Goal: Task Accomplishment & Management: Use online tool/utility

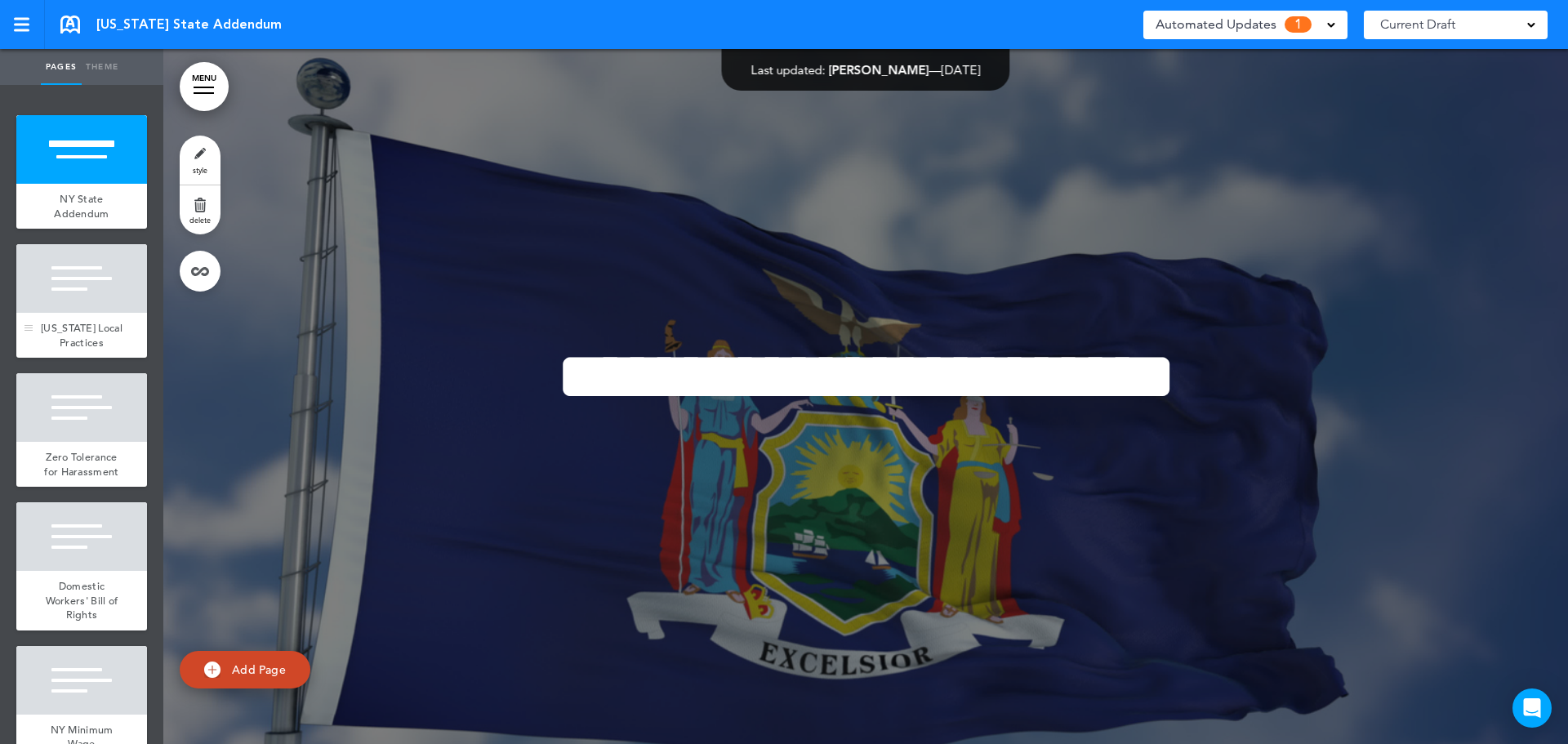
click at [79, 348] on span "[US_STATE] Local Practices" at bounding box center [82, 335] width 82 height 29
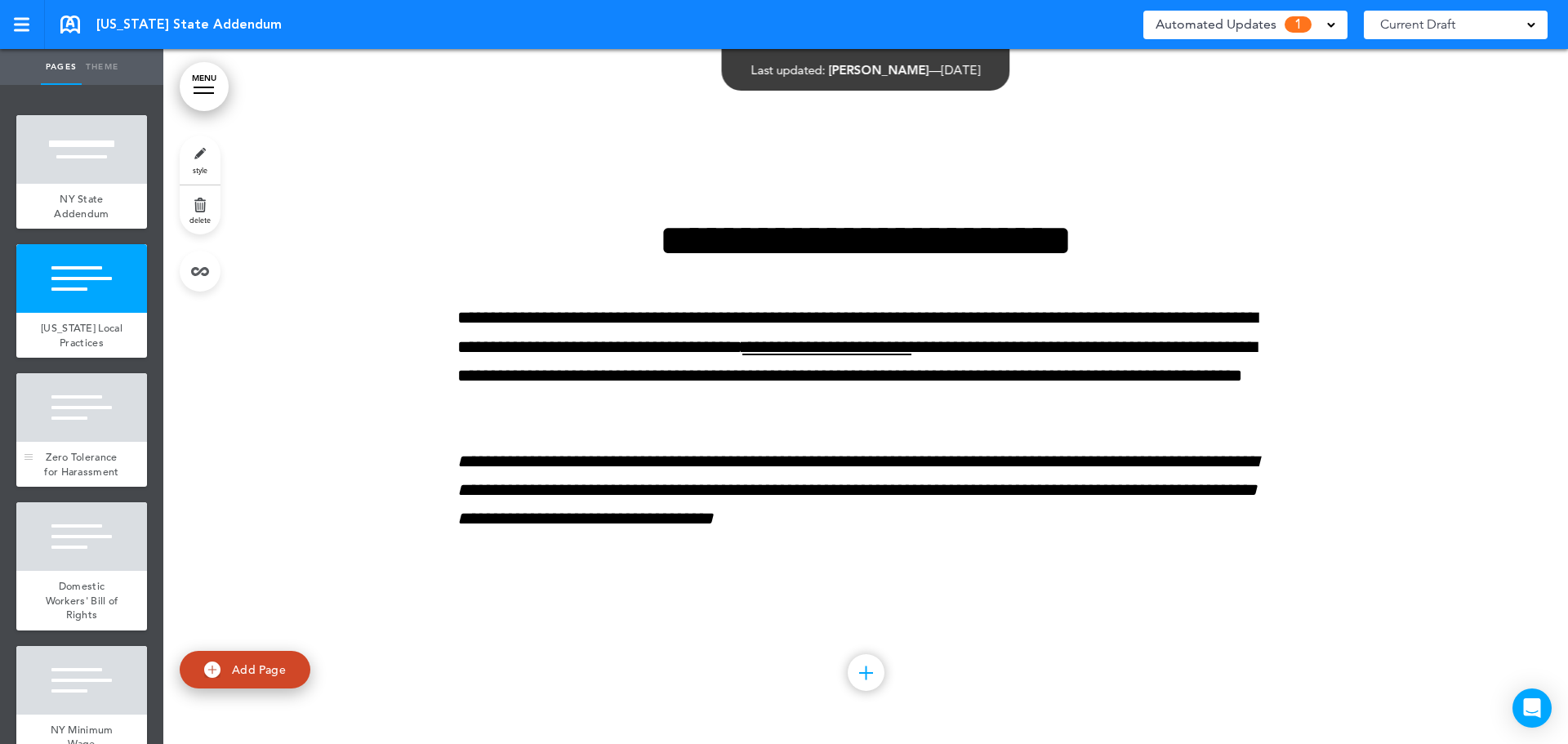
click at [82, 479] on span "Zero Tolerance for Harassment" at bounding box center [82, 464] width 75 height 29
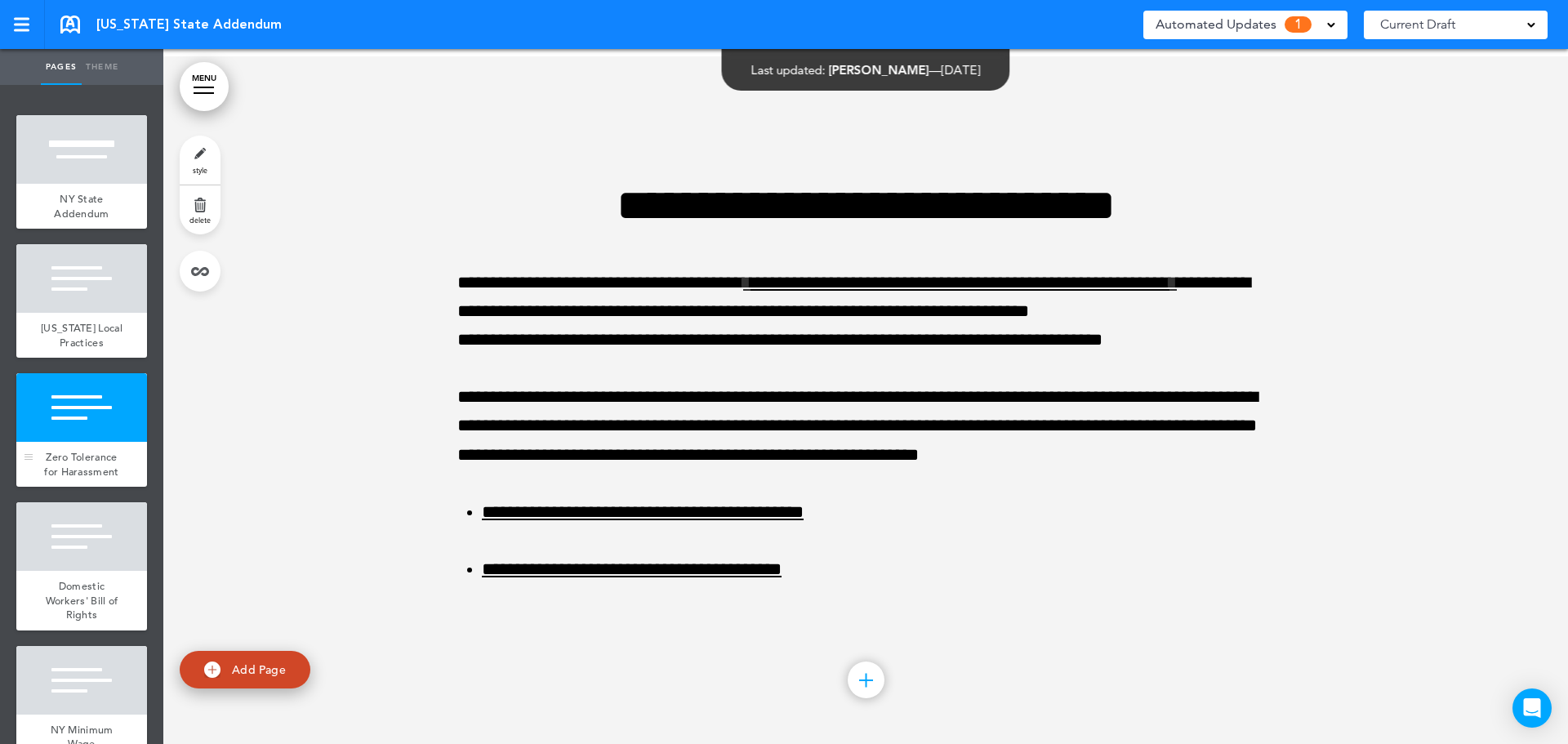
scroll to position [1391, 0]
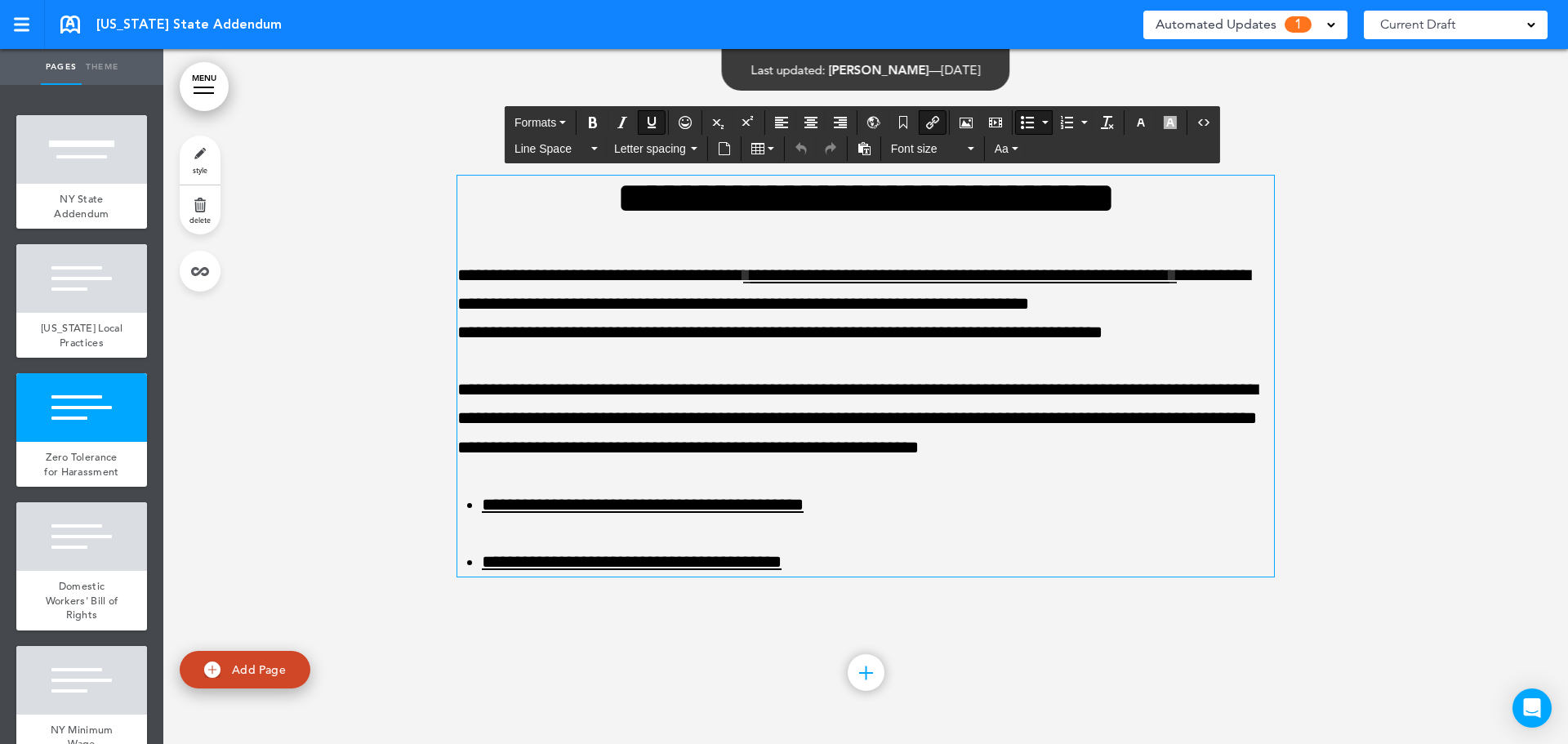
click at [758, 561] on link "**********" at bounding box center [632, 561] width 300 height 18
drag, startPoint x: 850, startPoint y: 564, endPoint x: 478, endPoint y: 563, distance: 372.0
click at [482, 563] on li "**********" at bounding box center [878, 562] width 792 height 29
click at [932, 123] on icon "Insert/edit airmason link" at bounding box center [932, 122] width 13 height 13
type input "**********"
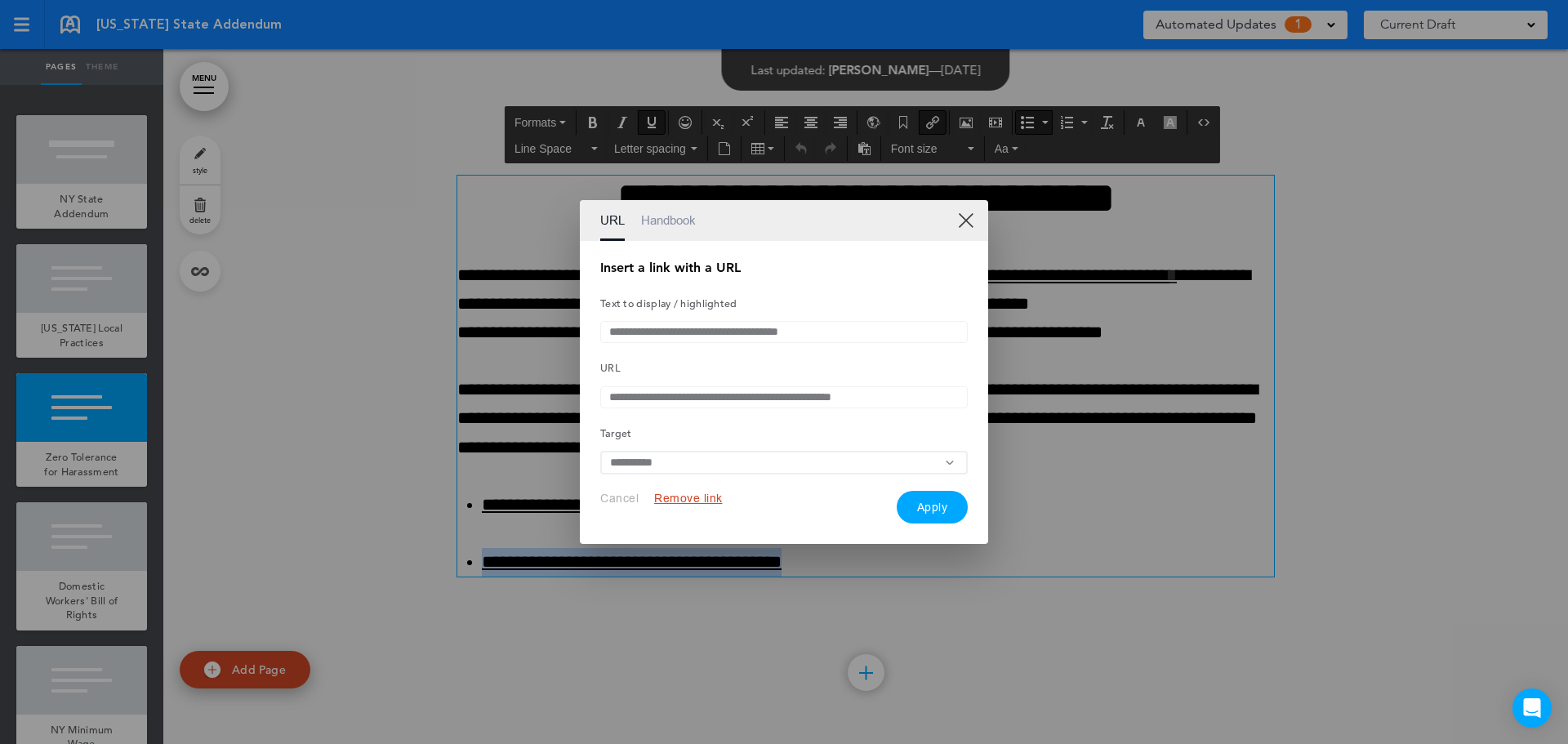
click at [636, 402] on input "**********" at bounding box center [784, 397] width 367 height 22
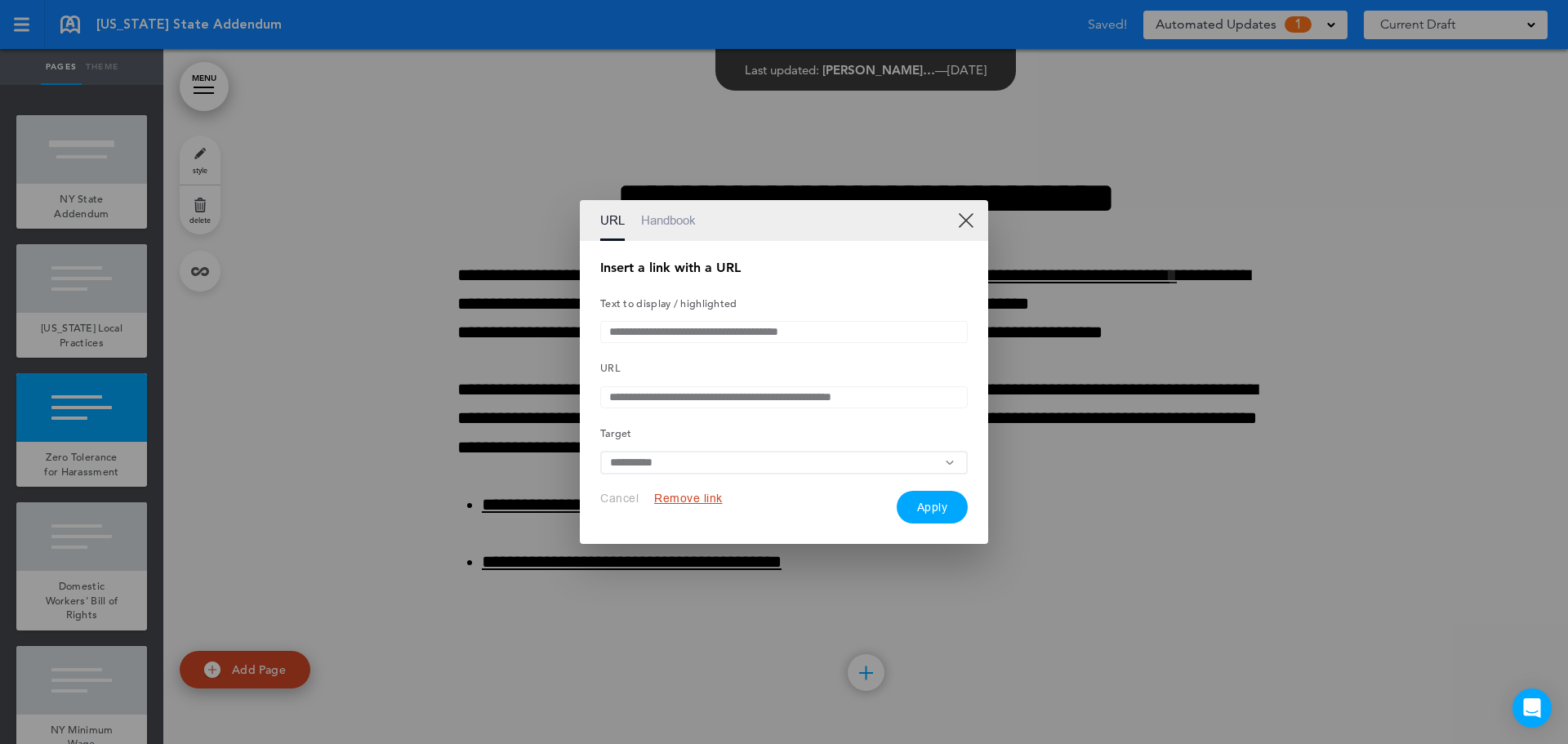
click at [636, 402] on input "**********" at bounding box center [784, 397] width 367 height 22
paste input "text"
type input "**********"
click at [935, 520] on button "Apply" at bounding box center [932, 508] width 72 height 33
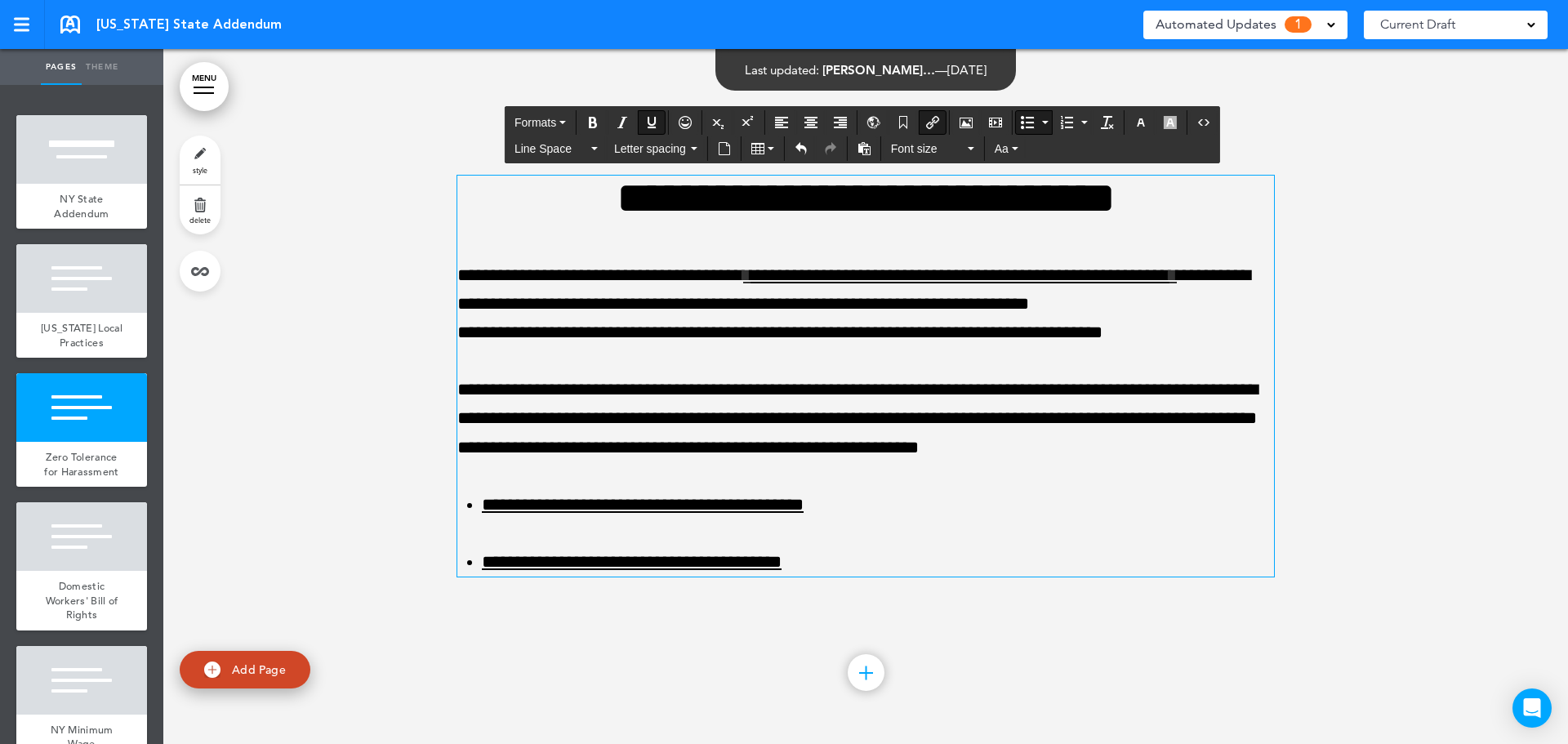
click at [308, 96] on div at bounding box center [865, 396] width 1405 height 695
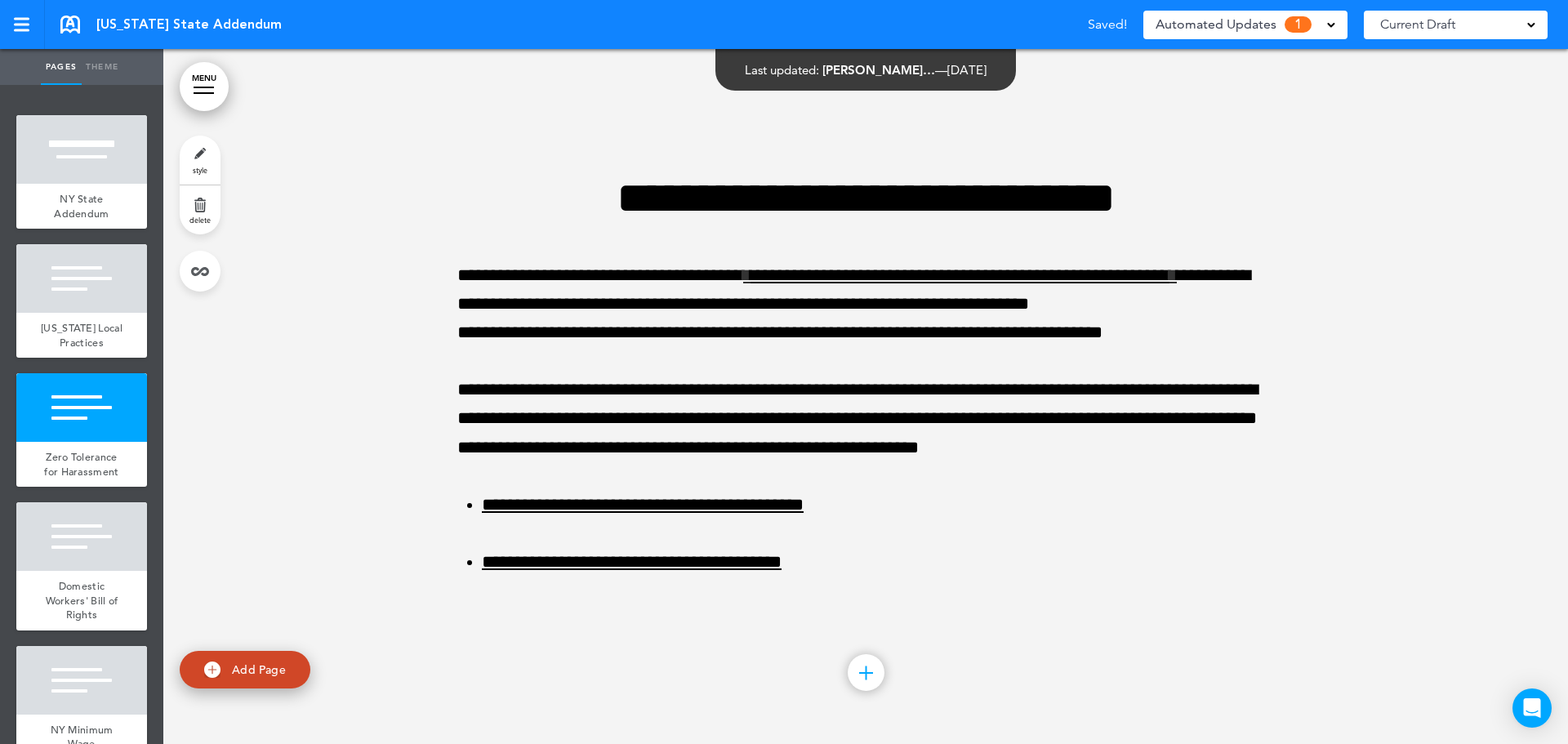
click at [1524, 23] on div "Current Draft" at bounding box center [1456, 24] width 184 height 29
click at [1235, 22] on span "Automated Updates" at bounding box center [1215, 24] width 121 height 23
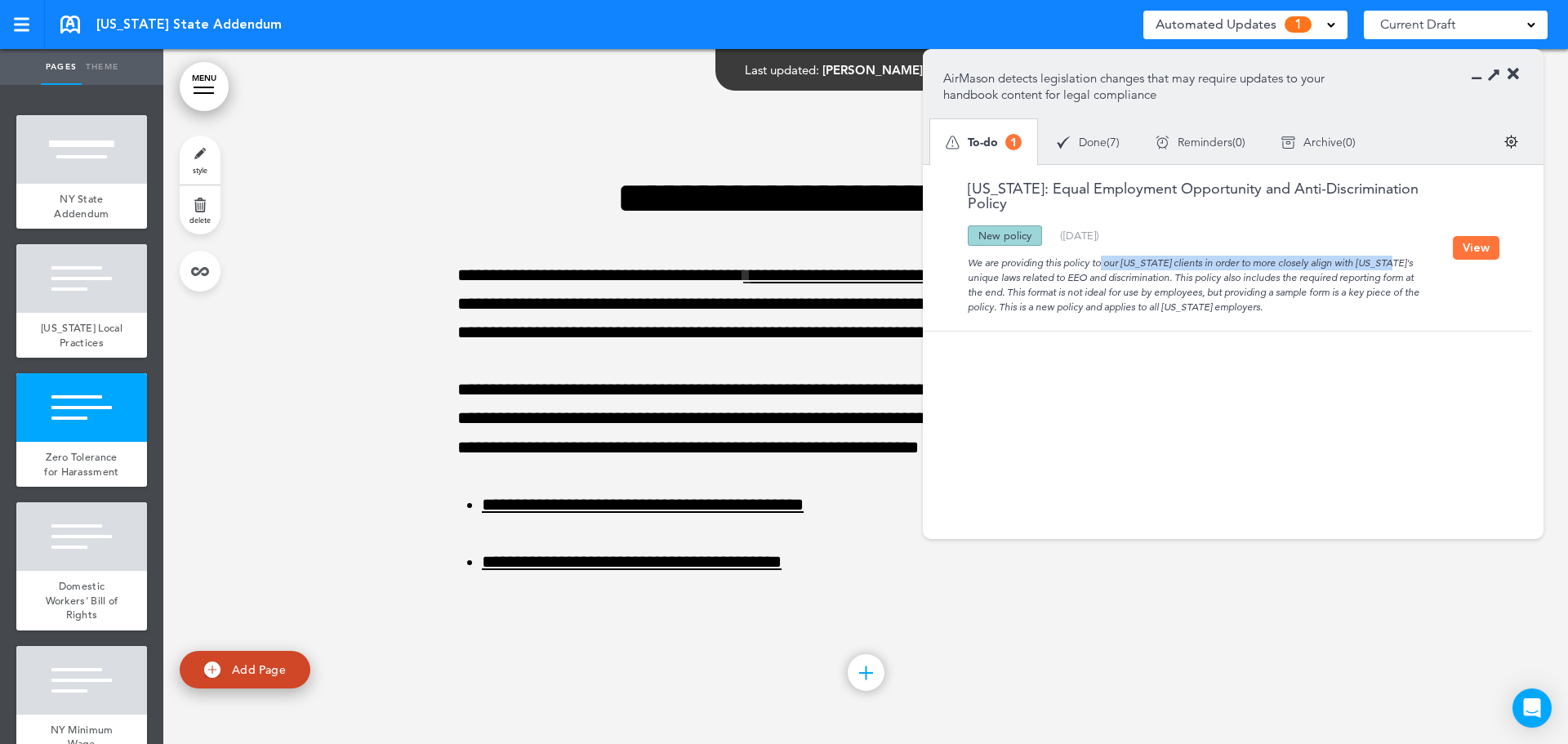
drag, startPoint x: 1052, startPoint y: 261, endPoint x: 1354, endPoint y: 266, distance: 302.0
click at [1340, 265] on div "We are providing this policy to our [US_STATE] clients in order to more closely…" at bounding box center [1198, 280] width 510 height 69
click at [1360, 267] on div "We are providing this policy to our [US_STATE] clients in order to more closely…" at bounding box center [1198, 280] width 510 height 69
drag, startPoint x: 989, startPoint y: 276, endPoint x: 1190, endPoint y: 281, distance: 201.1
click at [1185, 280] on div "We are providing this policy to our [US_STATE] clients in order to more closely…" at bounding box center [1198, 280] width 510 height 69
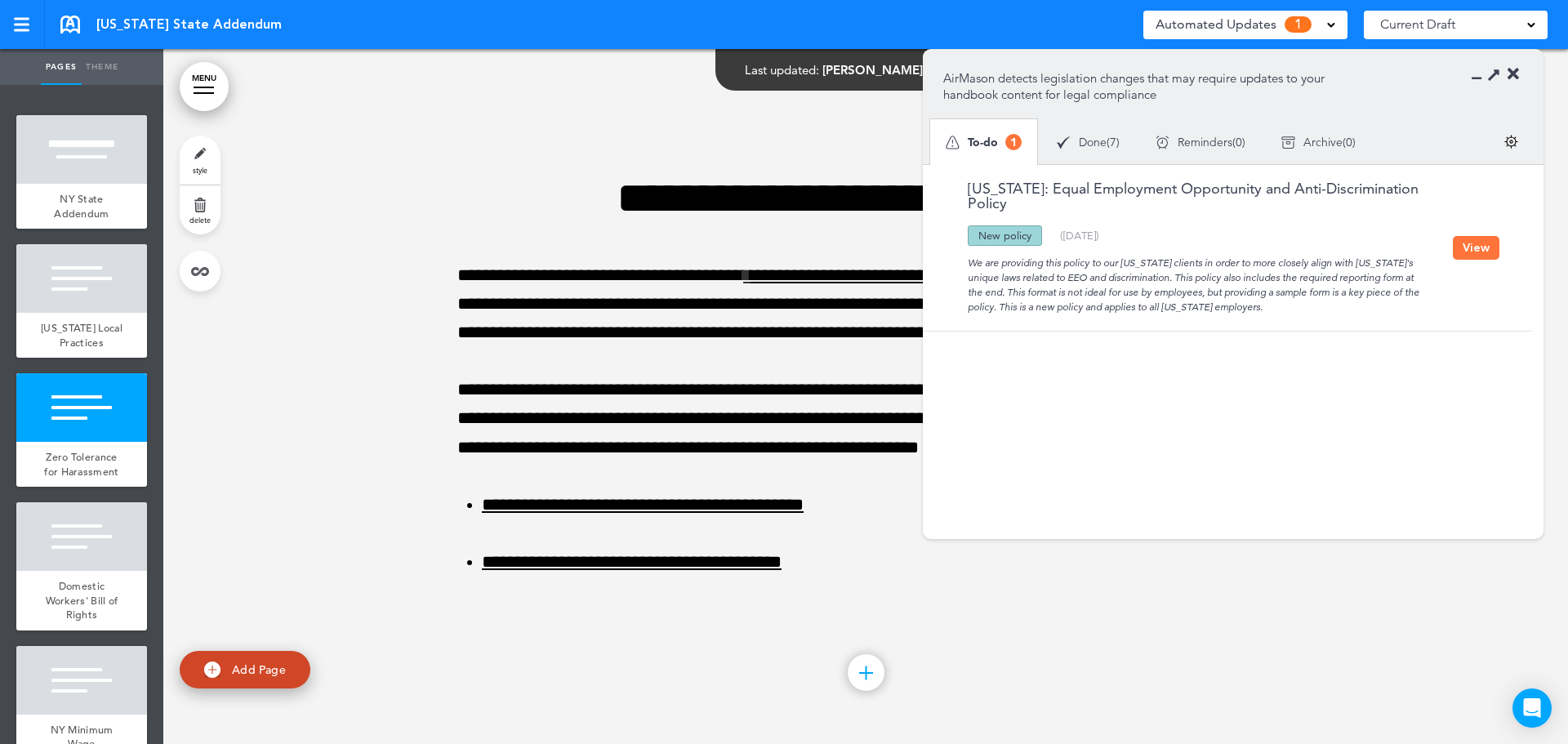
click at [1204, 282] on div "We are providing this policy to our [US_STATE] clients in order to more closely…" at bounding box center [1198, 280] width 510 height 69
drag, startPoint x: 1263, startPoint y: 282, endPoint x: 1402, endPoint y: 286, distance: 139.1
click at [1385, 286] on div "We are providing this policy to our [US_STATE] clients in order to more closely…" at bounding box center [1198, 280] width 510 height 69
click at [1408, 286] on div "We are providing this policy to our [US_STATE] clients in order to more closely…" at bounding box center [1198, 280] width 510 height 69
drag, startPoint x: 970, startPoint y: 287, endPoint x: 1188, endPoint y: 295, distance: 218.1
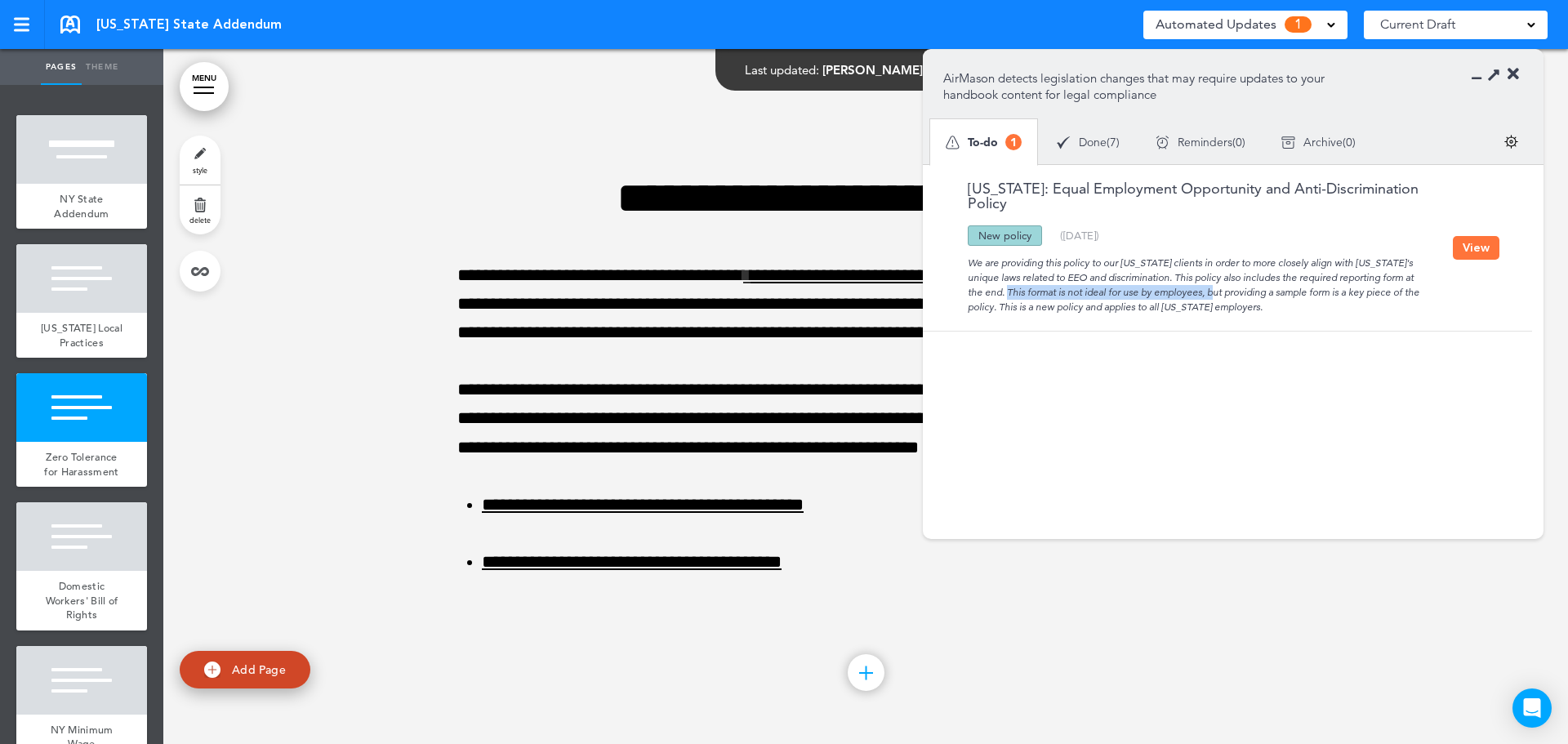
click at [1179, 294] on div "We are providing this policy to our [US_STATE] clients in order to more closely…" at bounding box center [1198, 280] width 510 height 69
click at [1194, 294] on div "We are providing this policy to our [US_STATE] clients in order to more closely…" at bounding box center [1198, 280] width 510 height 69
drag, startPoint x: 1145, startPoint y: 296, endPoint x: 1247, endPoint y: 296, distance: 102.0
click at [1241, 296] on div "We are providing this policy to our [US_STATE] clients in order to more closely…" at bounding box center [1198, 280] width 510 height 69
drag, startPoint x: 1247, startPoint y: 296, endPoint x: 1317, endPoint y: 296, distance: 70.0
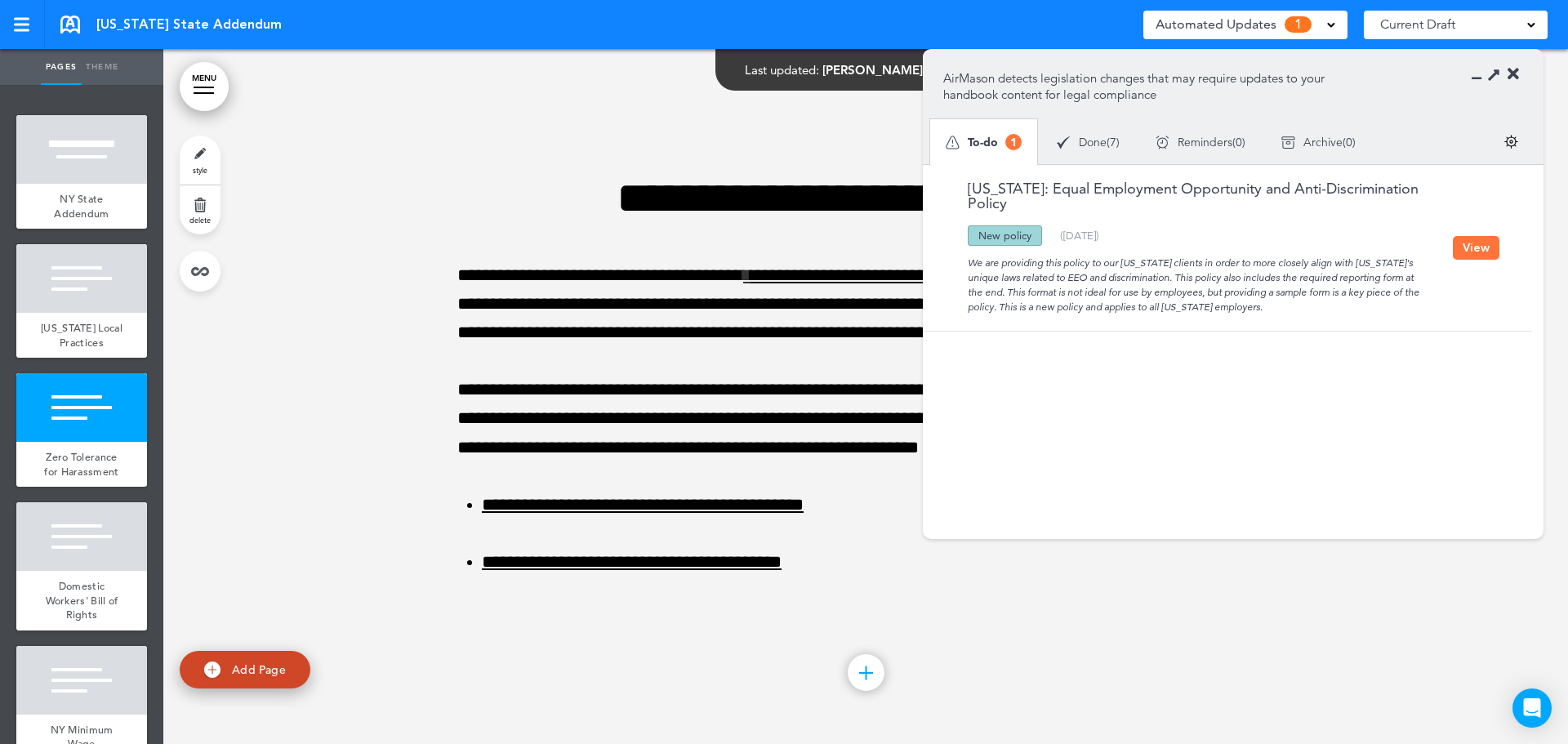
click at [1251, 296] on div "We are providing this policy to our [US_STATE] clients in order to more closely…" at bounding box center [1198, 280] width 510 height 69
drag, startPoint x: 1317, startPoint y: 296, endPoint x: 1379, endPoint y: 296, distance: 62.0
click at [1373, 296] on div "We are providing this policy to our [US_STATE] clients in order to more closely…" at bounding box center [1198, 280] width 510 height 69
click at [1407, 296] on div "We are providing this policy to our [US_STATE] clients in order to more closely…" at bounding box center [1198, 280] width 510 height 69
drag, startPoint x: 1012, startPoint y: 308, endPoint x: 1262, endPoint y: 318, distance: 250.2
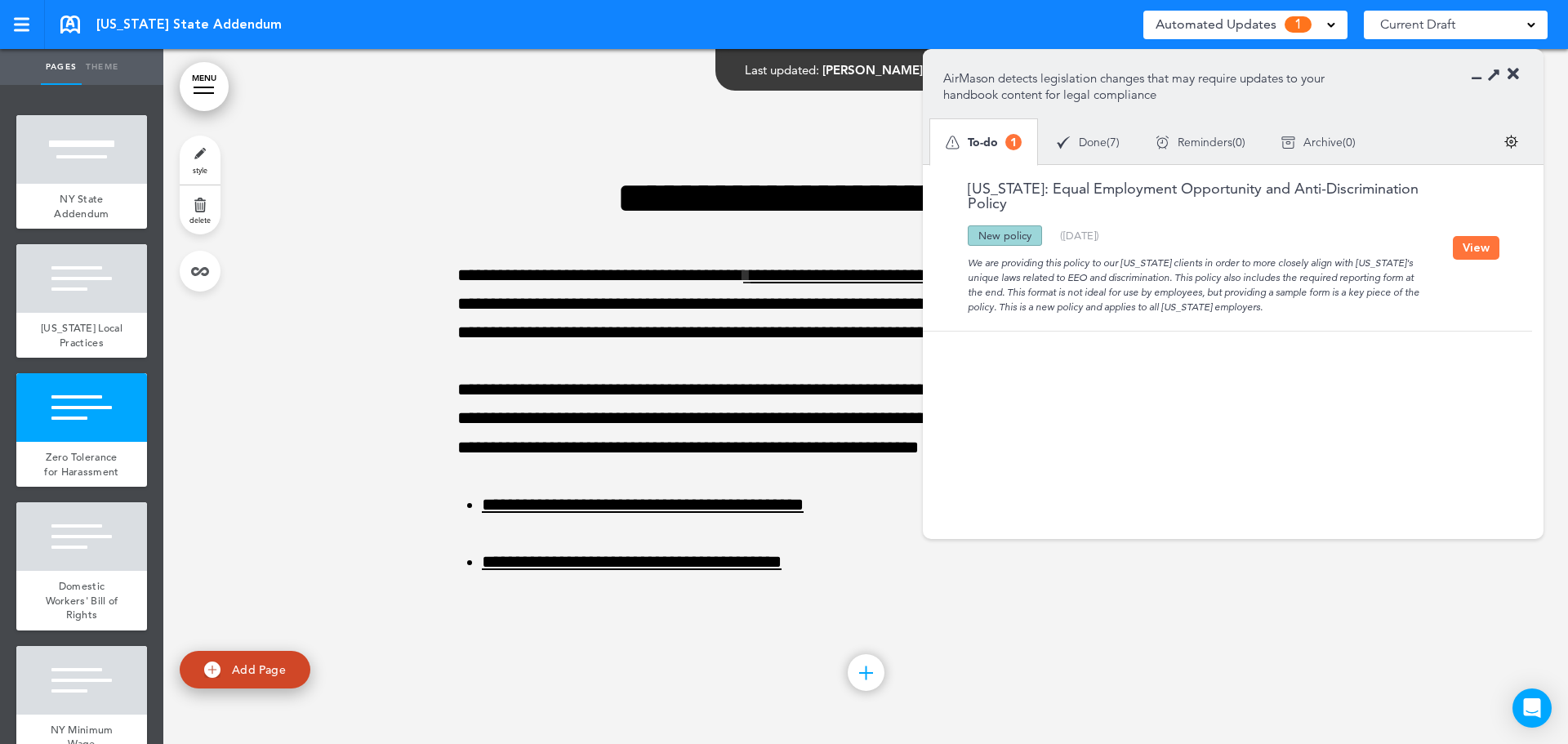
click at [1262, 318] on div "[US_STATE]: Equal Employment Opportunity and Anti-Discrimination Policy Updated…" at bounding box center [1223, 248] width 601 height 166
click at [1262, 314] on div "[US_STATE]: Equal Employment Opportunity and Anti-Discrimination Policy Updated…" at bounding box center [1223, 248] width 601 height 166
click at [1207, 294] on div "We are providing this policy to our [US_STATE] clients in order to more closely…" at bounding box center [1198, 280] width 510 height 69
click at [1227, 194] on link "[US_STATE]: Equal Employment Opportunity and Anti-Discrimination Policy" at bounding box center [1198, 196] width 510 height 30
drag, startPoint x: 1065, startPoint y: 242, endPoint x: 1121, endPoint y: 235, distance: 56.4
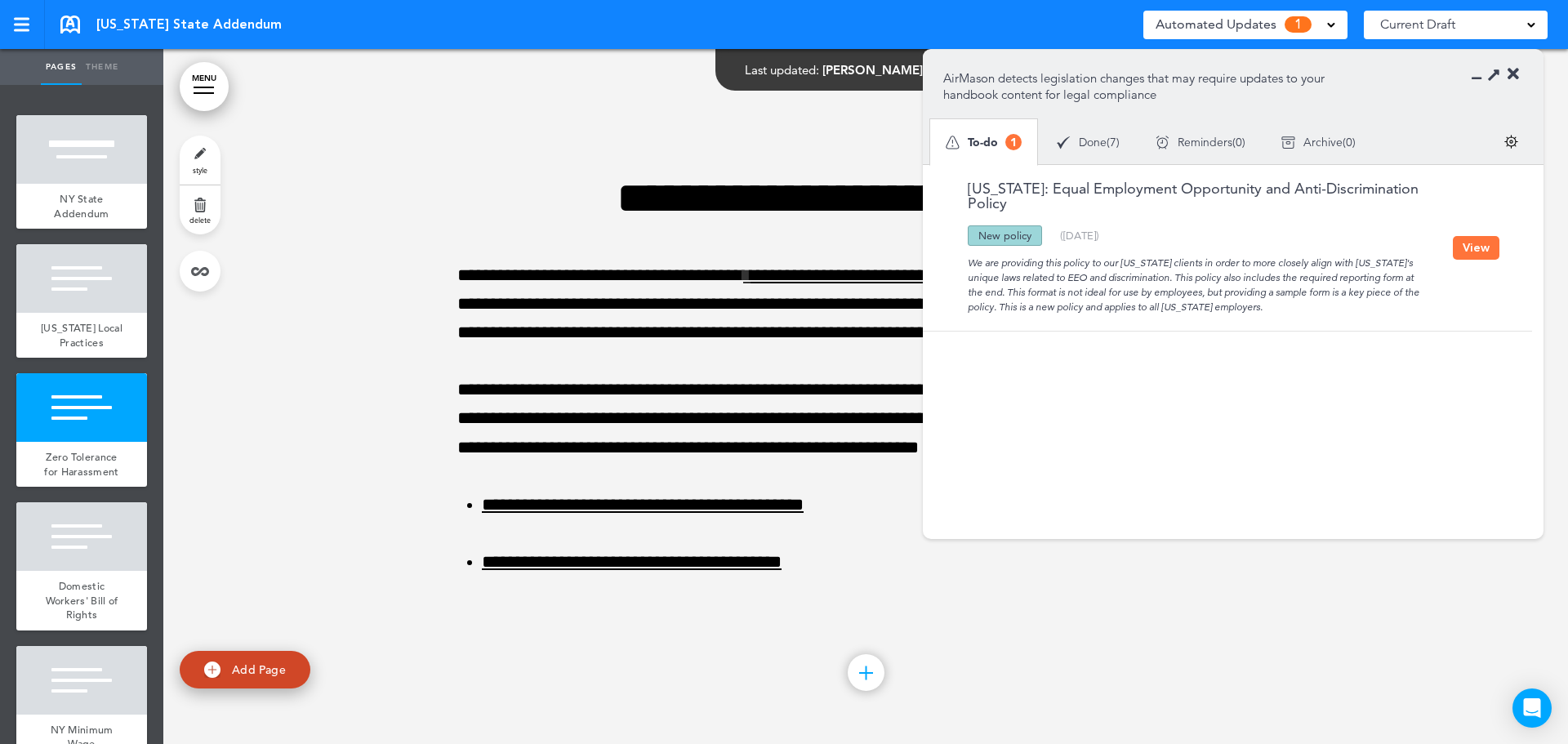
click at [1114, 235] on div "Updated policy New policy Deleted policy ( [DATE] )" at bounding box center [1198, 236] width 510 height 21
click at [1121, 235] on div "Updated policy New policy Deleted policy ( [DATE] )" at bounding box center [1198, 236] width 510 height 21
drag, startPoint x: 1051, startPoint y: 266, endPoint x: 1172, endPoint y: 265, distance: 121.0
click at [1171, 265] on div "We are providing this policy to our [US_STATE] clients in order to more closely…" at bounding box center [1198, 280] width 510 height 69
click at [1172, 265] on div "We are providing this policy to our [US_STATE] clients in order to more closely…" at bounding box center [1198, 280] width 510 height 69
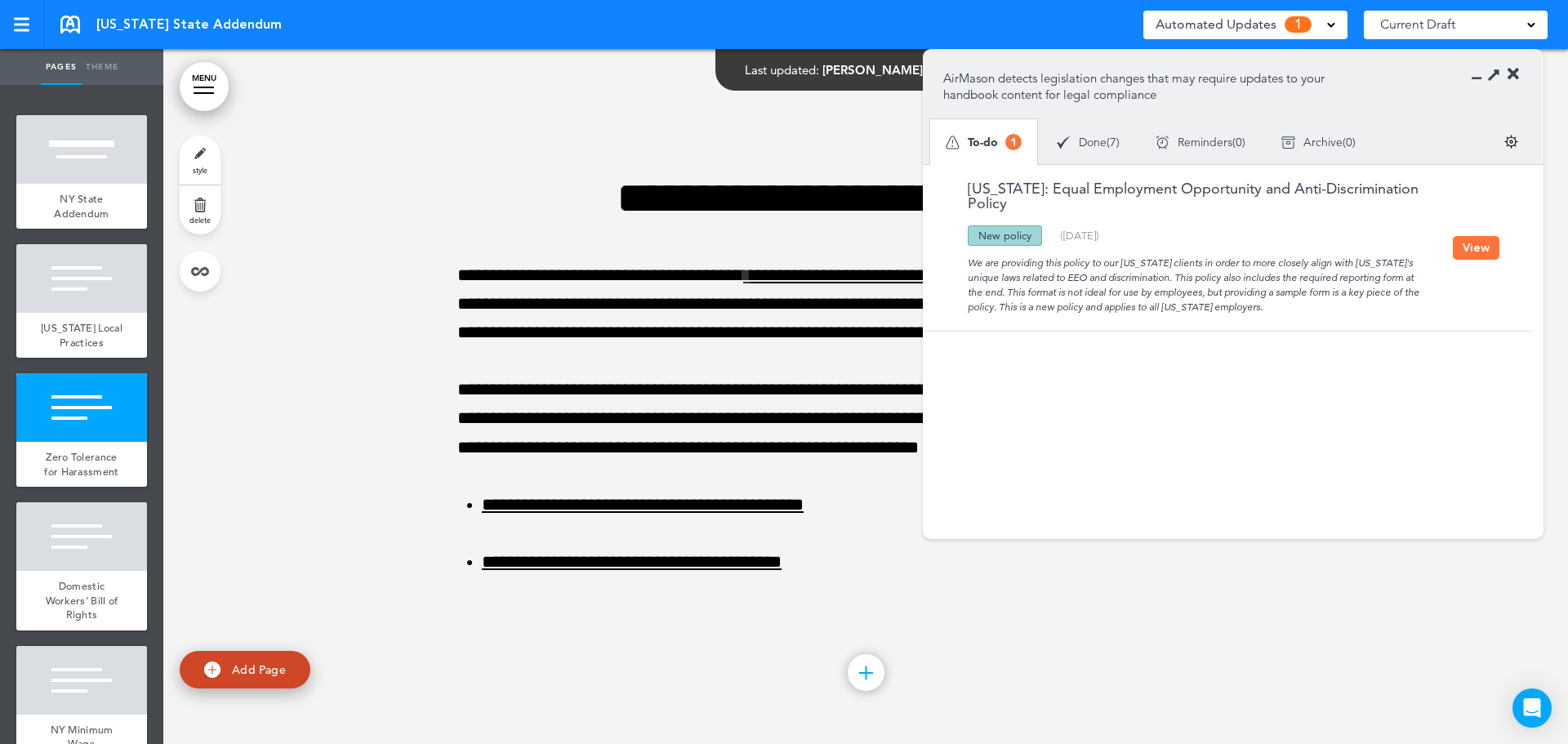
click at [1466, 248] on button "View" at bounding box center [1476, 248] width 47 height 23
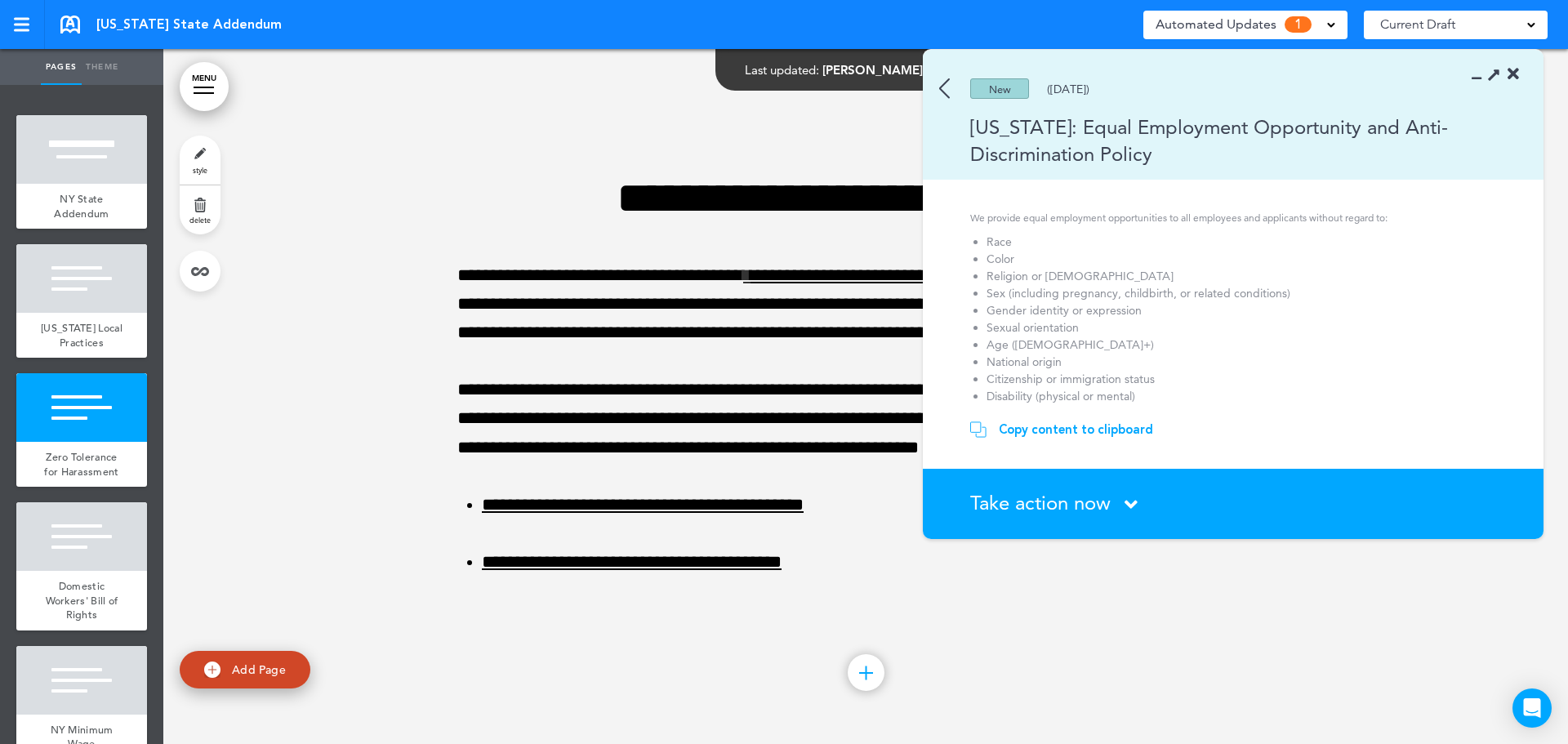
scroll to position [163, 0]
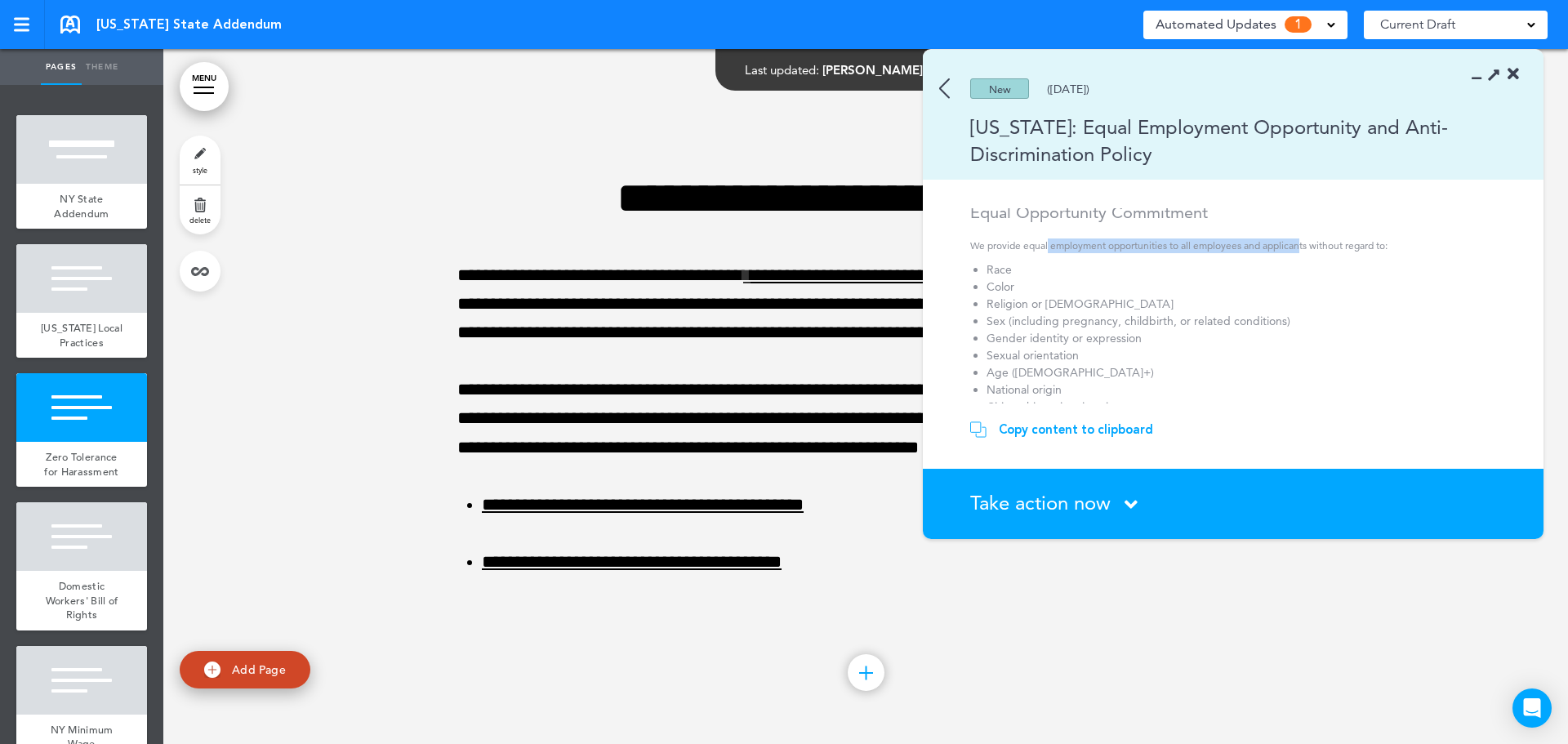
drag, startPoint x: 1047, startPoint y: 243, endPoint x: 1301, endPoint y: 251, distance: 254.1
click at [1301, 251] on p "We provide equal employment opportunities to all employees and applicants witho…" at bounding box center [1235, 246] width 531 height 15
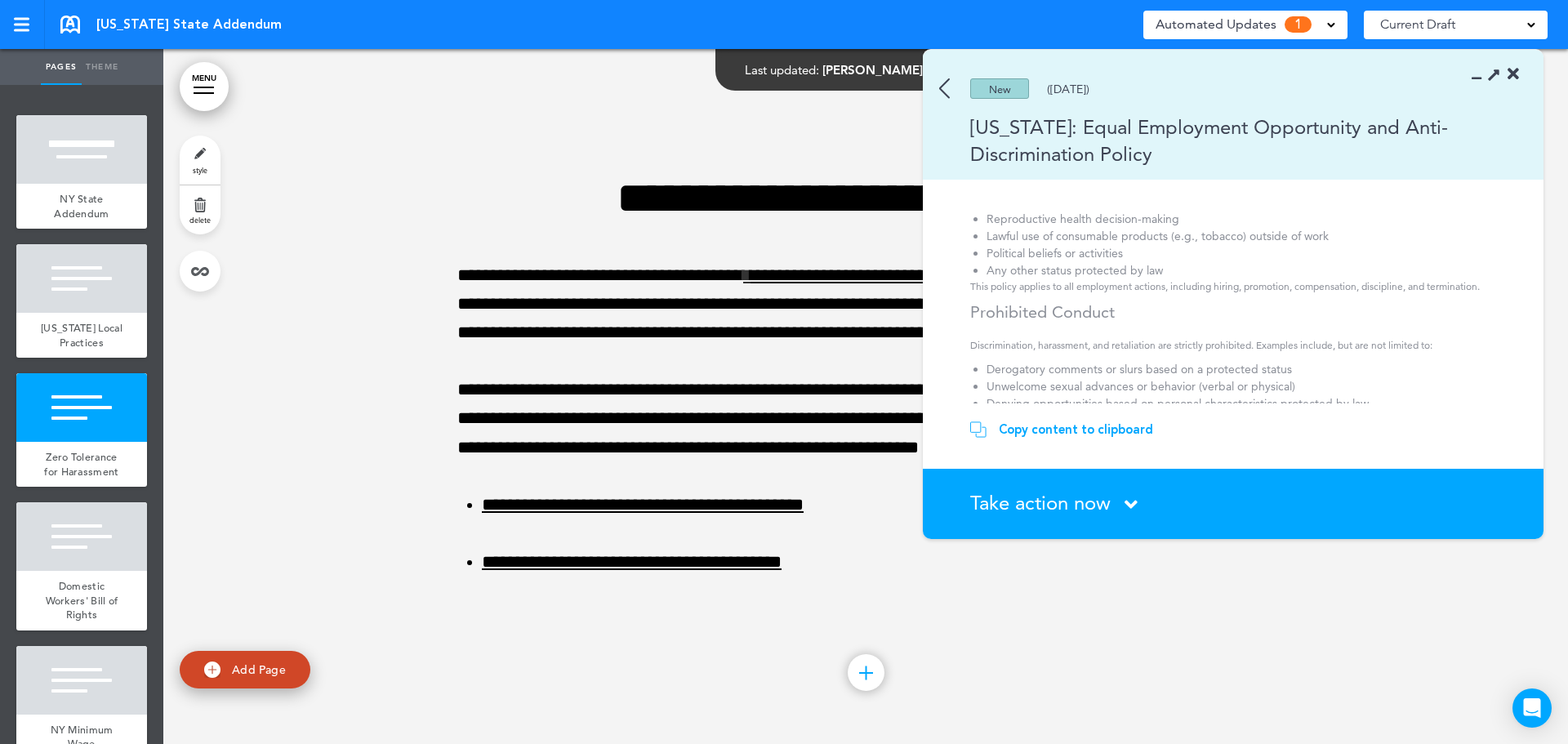
scroll to position [490, 0]
drag, startPoint x: 1002, startPoint y: 349, endPoint x: 1224, endPoint y: 351, distance: 222.0
click at [1213, 360] on li "Derogatory comments or slurs based on a protected status" at bounding box center [1235, 369] width 498 height 17
click at [1232, 360] on li "Derogatory comments or slurs based on a protected status" at bounding box center [1235, 369] width 498 height 17
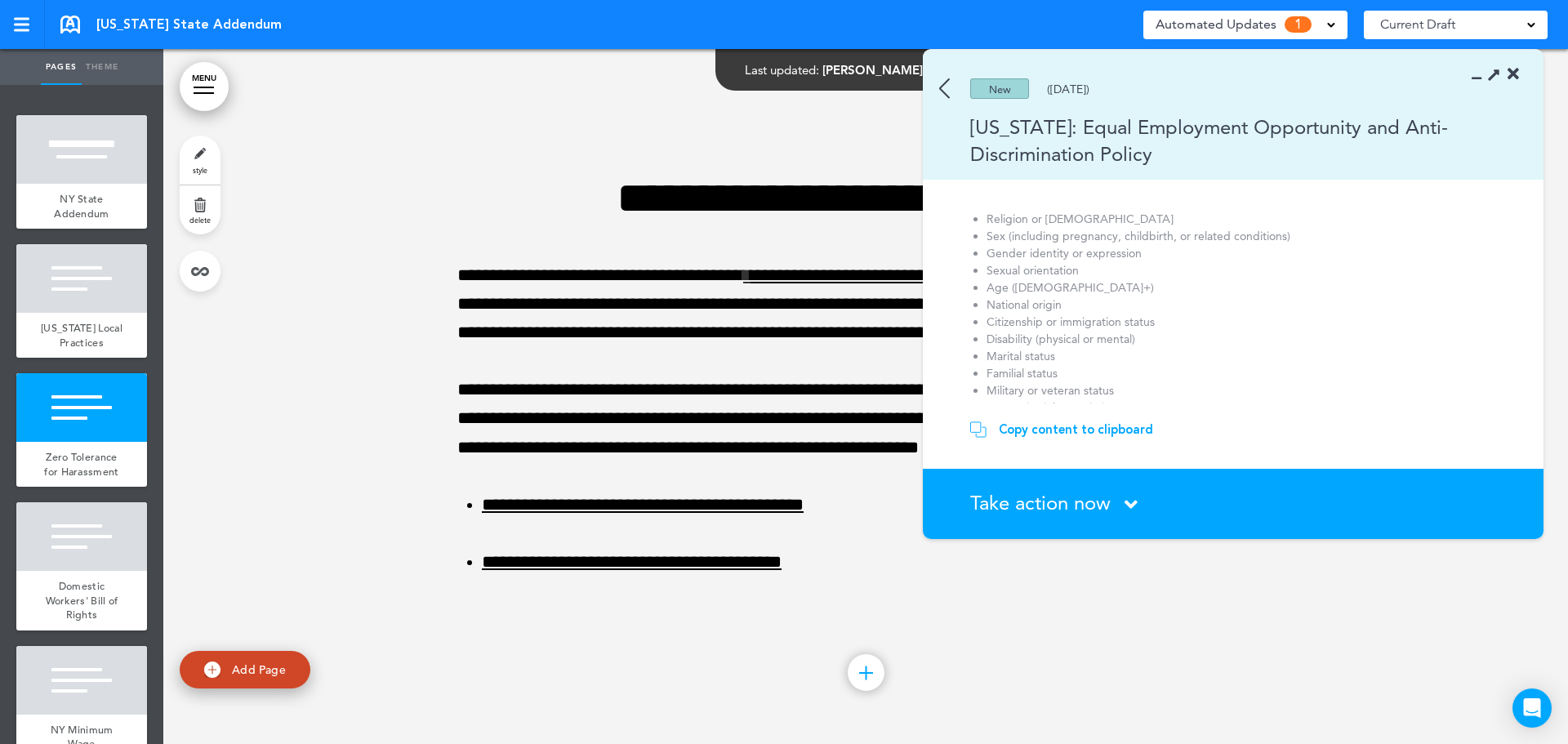
scroll to position [245, 0]
drag, startPoint x: 1005, startPoint y: 294, endPoint x: 1071, endPoint y: 346, distance: 84.0
click at [1071, 346] on ol "Race Color Religion or creed Sex (including pregnancy, childbirth, or related c…" at bounding box center [1235, 351] width 531 height 343
click at [1071, 351] on li "Marital status" at bounding box center [1235, 360] width 498 height 17
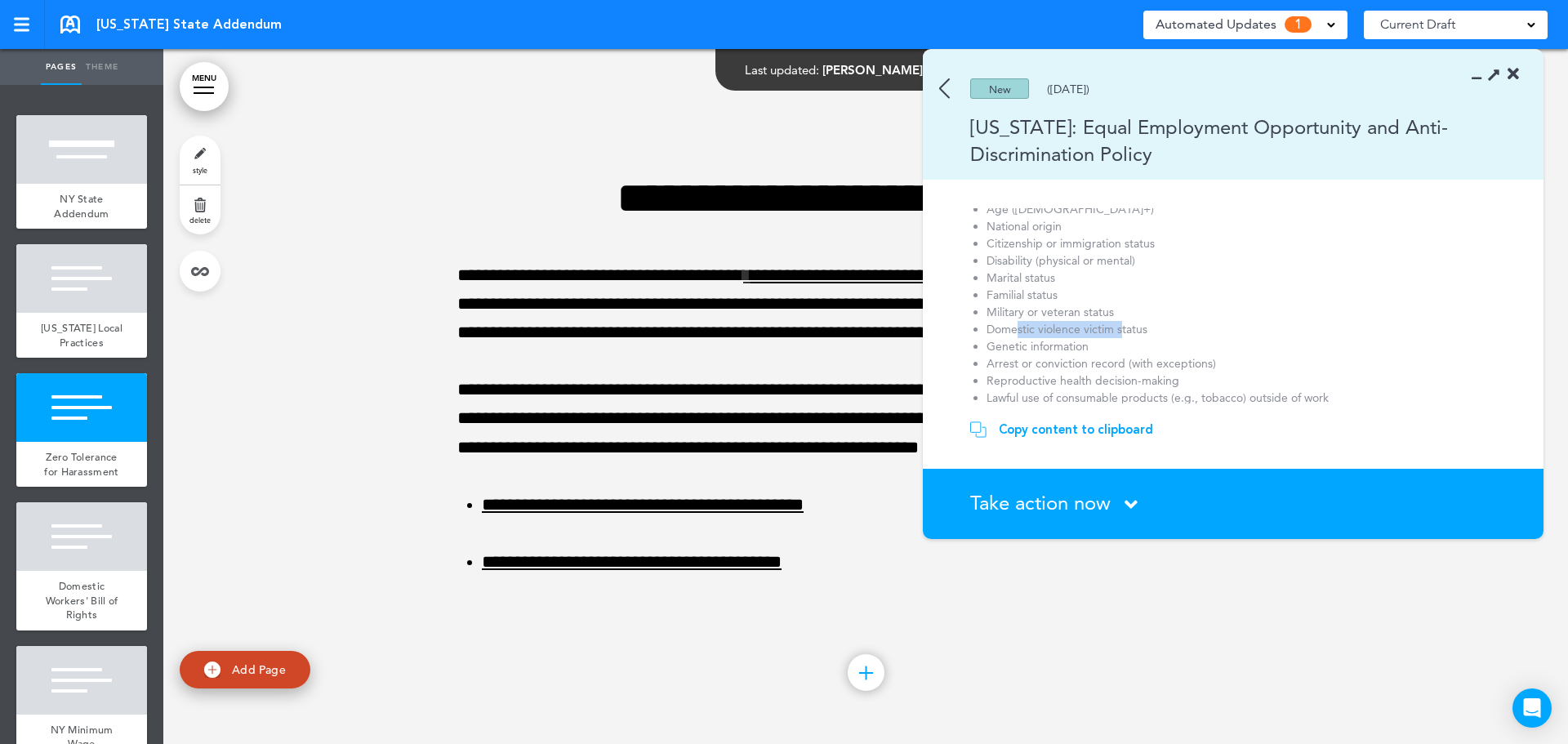
drag, startPoint x: 1016, startPoint y: 321, endPoint x: 1129, endPoint y: 321, distance: 113.0
click at [1126, 321] on li "Domestic violence victim status" at bounding box center [1235, 329] width 498 height 17
click at [1136, 321] on li "Domestic violence victim status" at bounding box center [1235, 329] width 498 height 17
drag, startPoint x: 1020, startPoint y: 346, endPoint x: 1117, endPoint y: 348, distance: 97.0
click at [1115, 355] on li "Arrest or conviction record (with exceptions)" at bounding box center [1235, 364] width 498 height 17
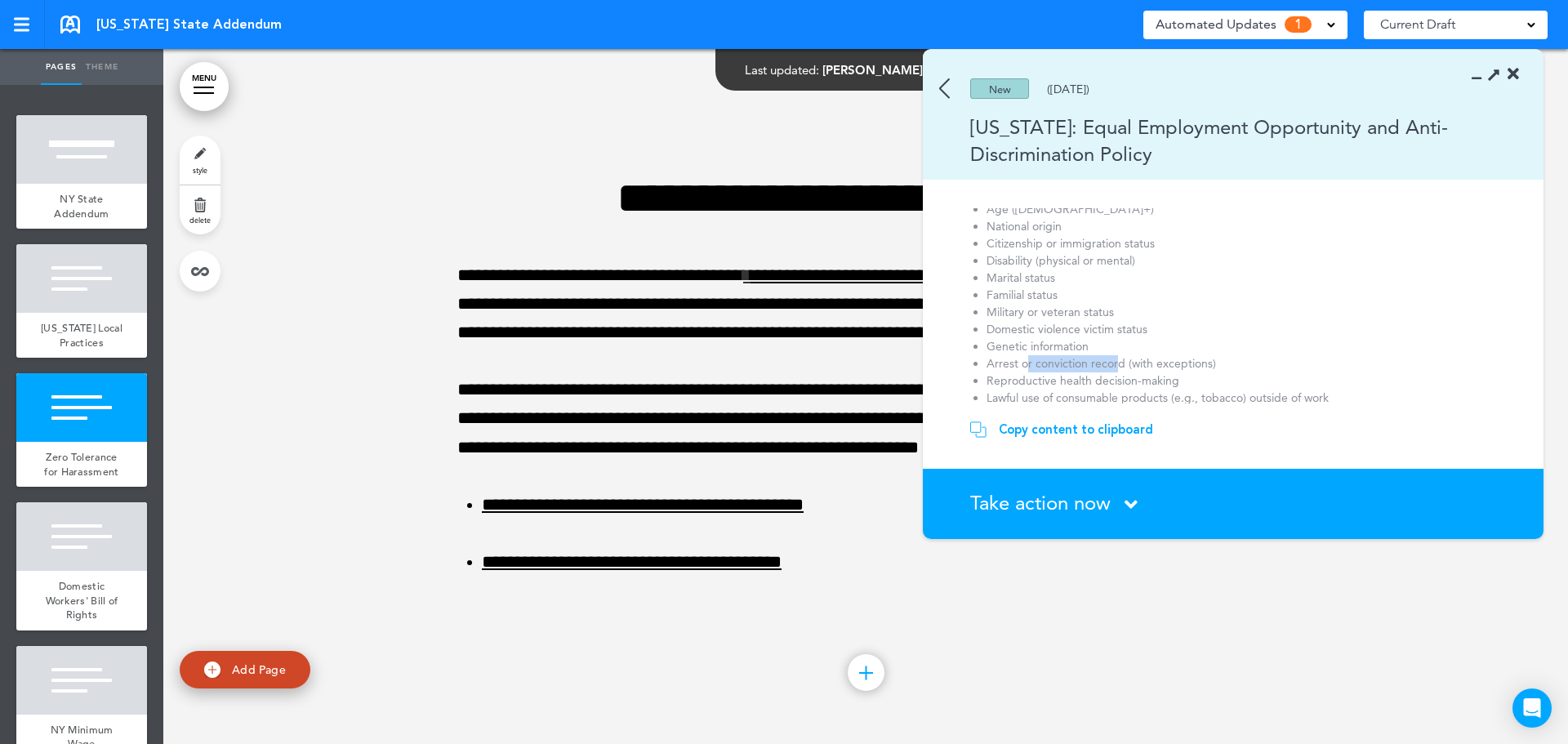
click at [1117, 355] on li "Arrest or conviction record (with exceptions)" at bounding box center [1235, 364] width 498 height 17
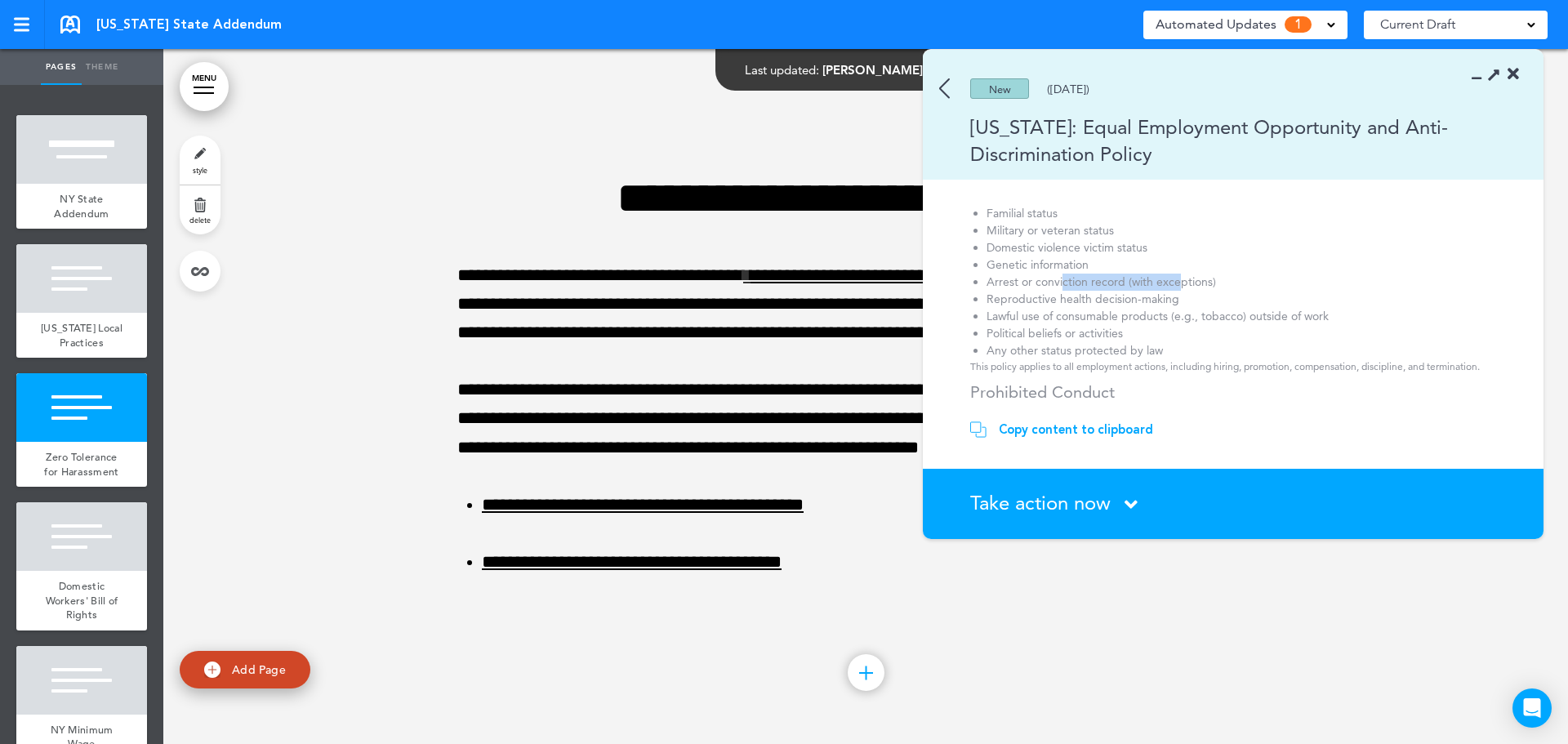
drag, startPoint x: 1064, startPoint y: 264, endPoint x: 1206, endPoint y: 270, distance: 142.1
click at [1206, 274] on li "Arrest or conviction record (with exceptions)" at bounding box center [1235, 282] width 498 height 17
drag, startPoint x: 1078, startPoint y: 289, endPoint x: 1177, endPoint y: 289, distance: 99.0
click at [1176, 291] on li "Reproductive health decision-making" at bounding box center [1235, 300] width 498 height 17
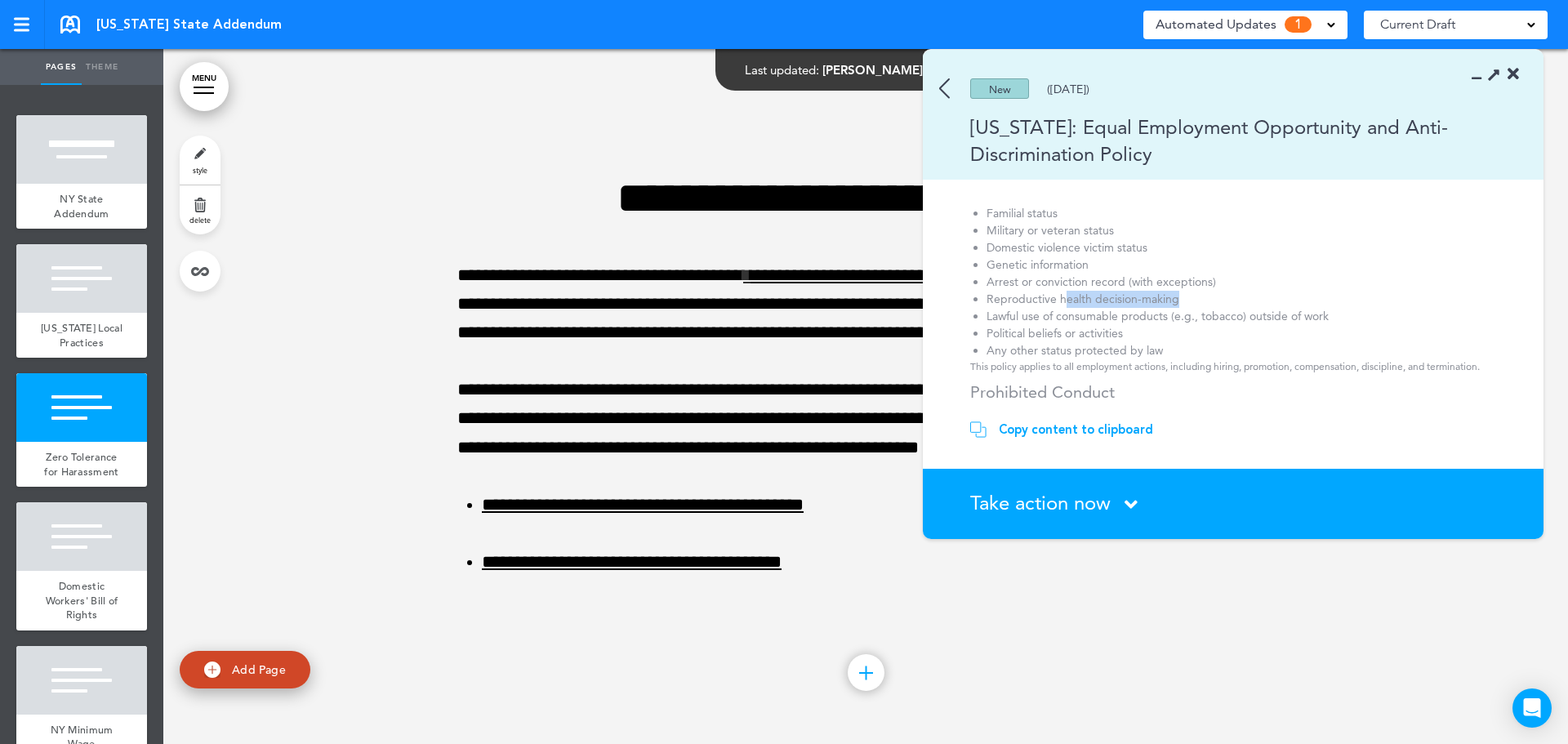
click at [1177, 291] on li "Reproductive health decision-making" at bounding box center [1235, 300] width 498 height 17
drag, startPoint x: 1019, startPoint y: 300, endPoint x: 1248, endPoint y: 306, distance: 229.1
click at [1234, 308] on li "Lawful use of consumable products (e.g., tobacco) outside of work" at bounding box center [1235, 316] width 498 height 17
click at [1248, 308] on li "Lawful use of consumable products (e.g., tobacco) outside of work" at bounding box center [1235, 316] width 498 height 17
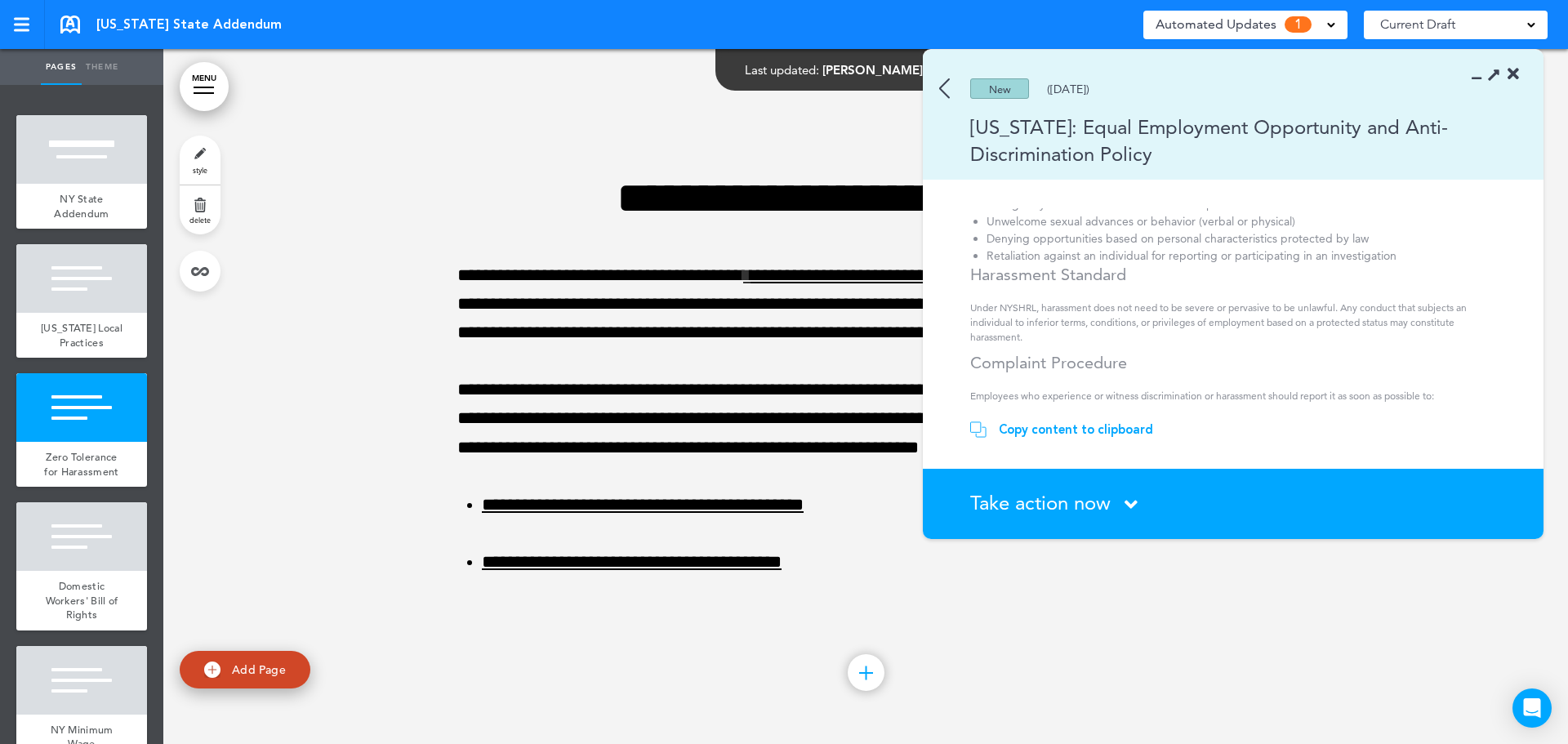
scroll to position [735, 0]
drag, startPoint x: 1003, startPoint y: 295, endPoint x: 1389, endPoint y: 297, distance: 386.0
click at [1360, 307] on p "Employees who experience or witness discrimination or harassment should report …" at bounding box center [1235, 314] width 531 height 15
click at [1389, 307] on p "Employees who experience or witness discrimination or harassment should report …" at bounding box center [1235, 314] width 531 height 15
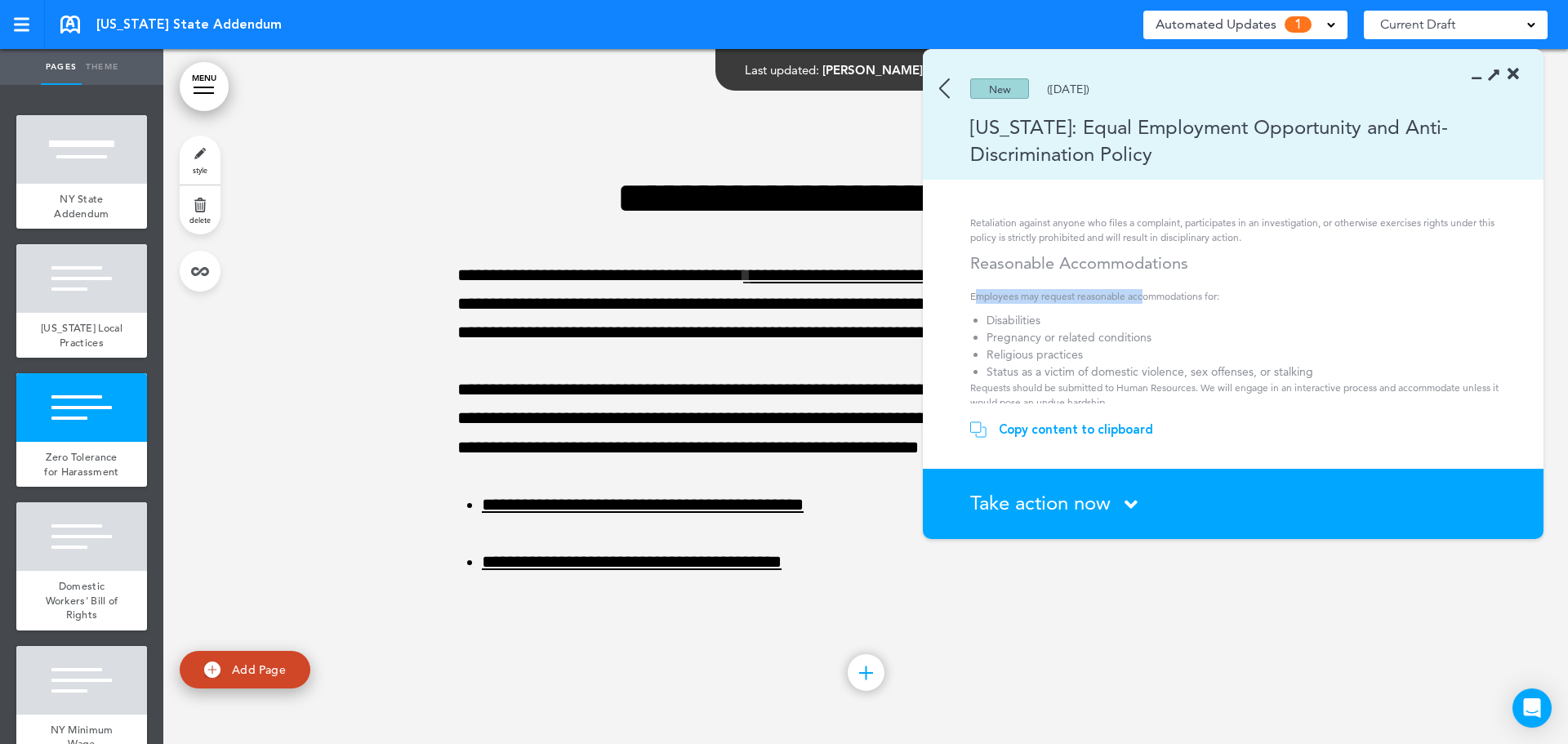
drag, startPoint x: 980, startPoint y: 282, endPoint x: 1141, endPoint y: 281, distance: 161.0
click at [1141, 289] on p "Employees may request reasonable accommodations for:" at bounding box center [1235, 296] width 531 height 15
click at [1144, 289] on p "Employees may request reasonable accommodations for:" at bounding box center [1235, 296] width 531 height 15
drag, startPoint x: 1002, startPoint y: 302, endPoint x: 1112, endPoint y: 342, distance: 117.0
click at [1102, 340] on ol "Disabilities Pregnancy or related conditions Religious practices Status as a vi…" at bounding box center [1235, 346] width 531 height 69
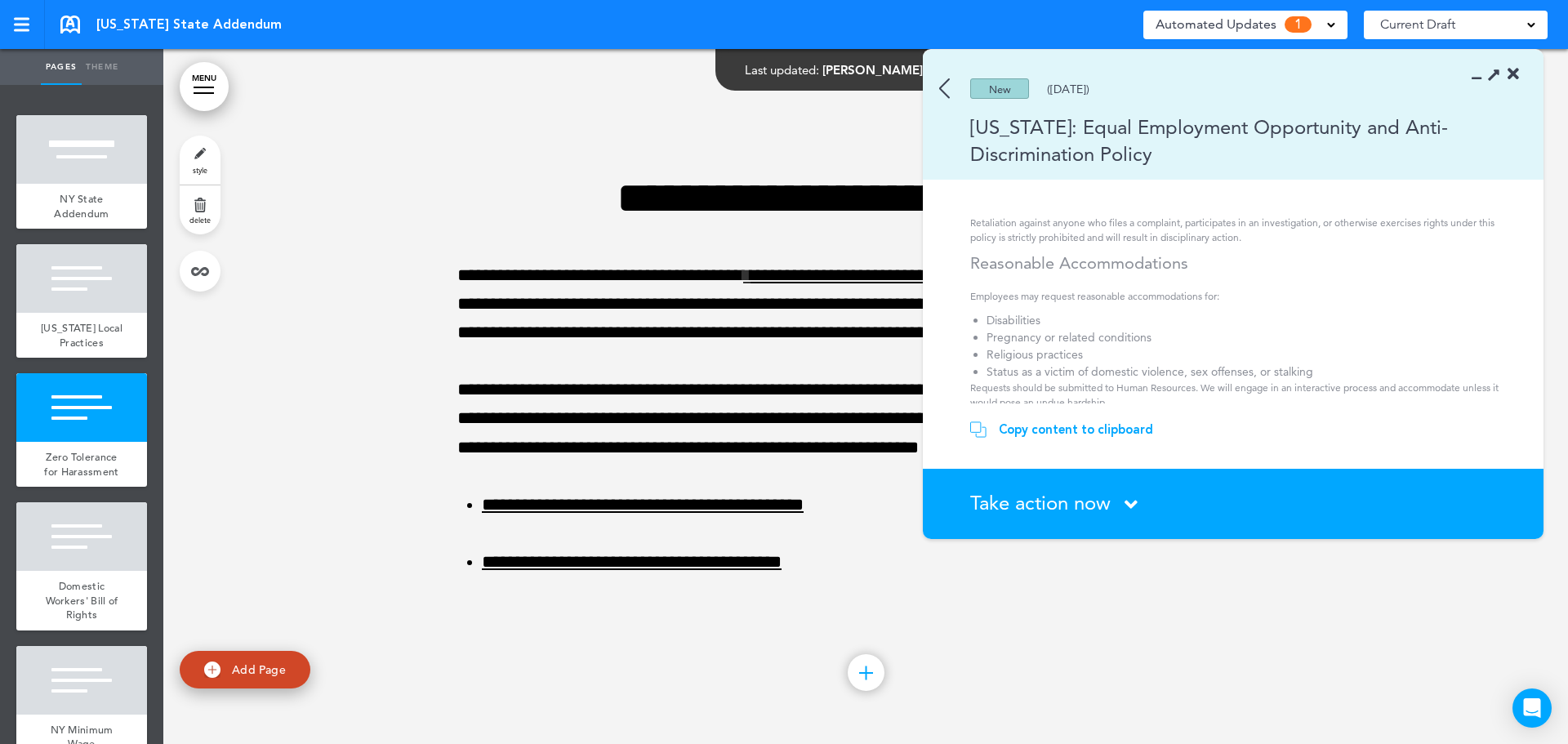
click at [1112, 363] on li "Status as a victim of domestic violence, sex offenses, or stalking" at bounding box center [1235, 372] width 498 height 17
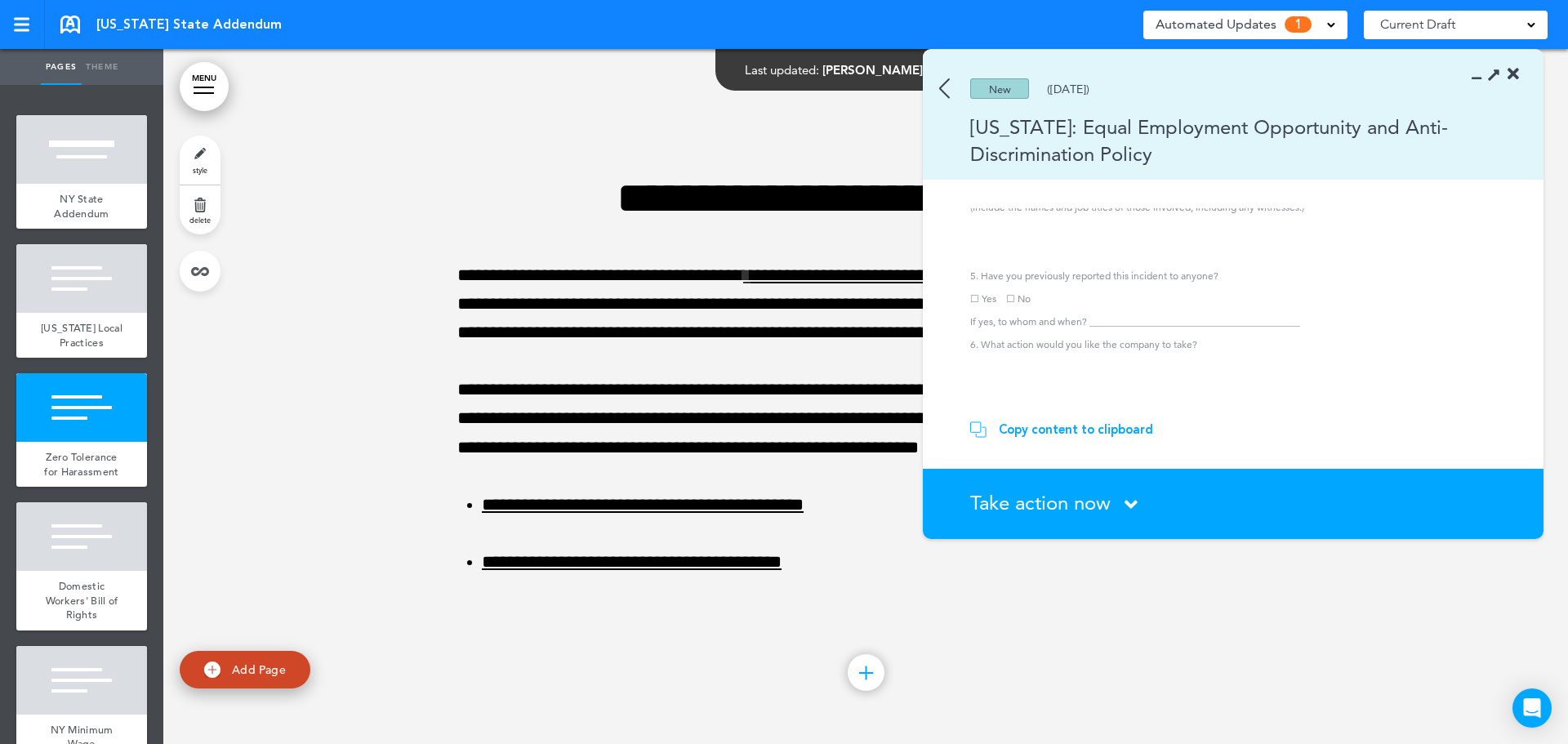
scroll to position [2125, 0]
drag, startPoint x: 1049, startPoint y: 322, endPoint x: 1168, endPoint y: 316, distance: 119.2
click at [1167, 336] on p "6. What action would you like the company to take?" at bounding box center [1235, 343] width 531 height 15
click at [1169, 336] on p "6. What action would you like the company to take?" at bounding box center [1235, 343] width 531 height 15
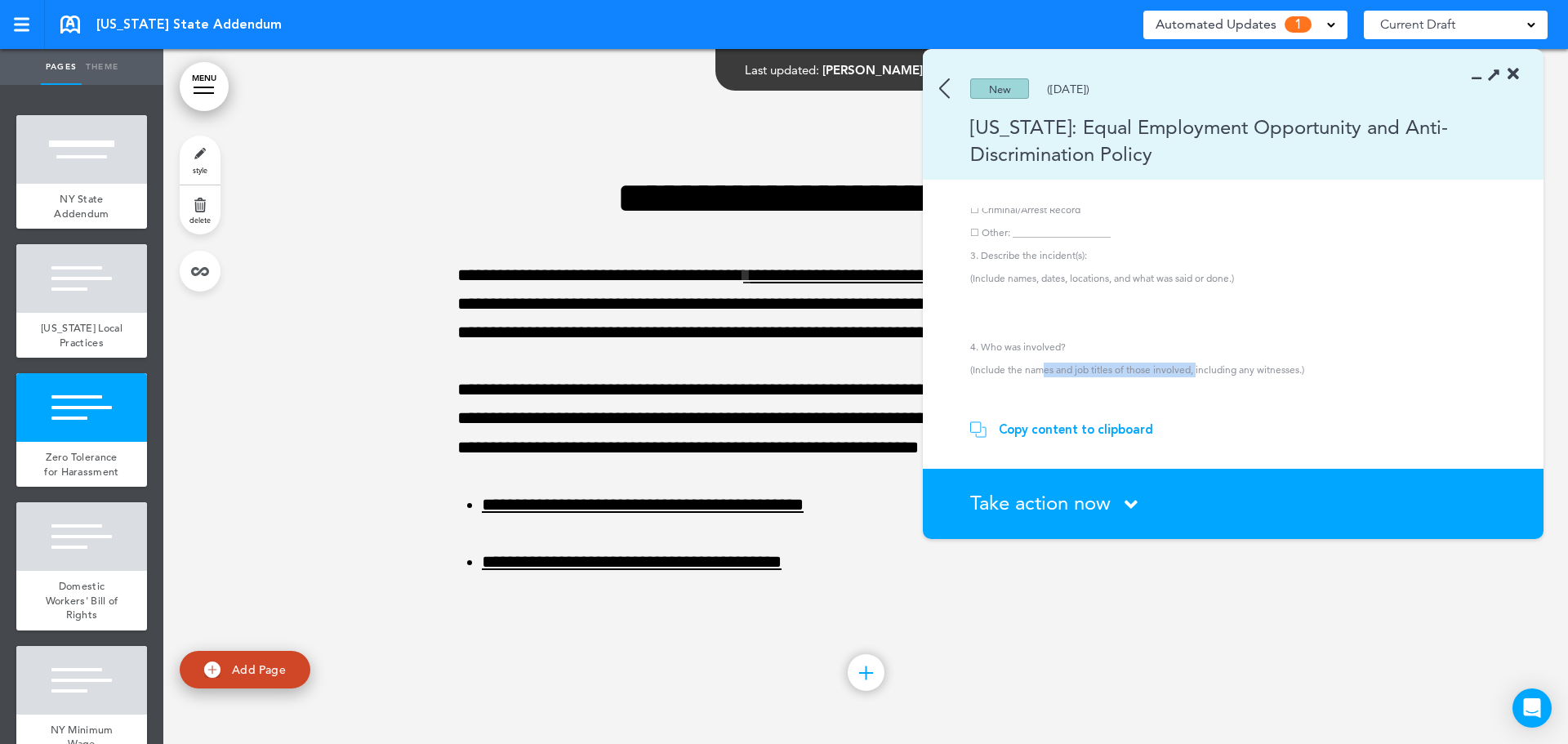
drag, startPoint x: 1043, startPoint y: 331, endPoint x: 1233, endPoint y: 336, distance: 190.1
drag, startPoint x: 1117, startPoint y: 325, endPoint x: 1158, endPoint y: 319, distance: 41.4
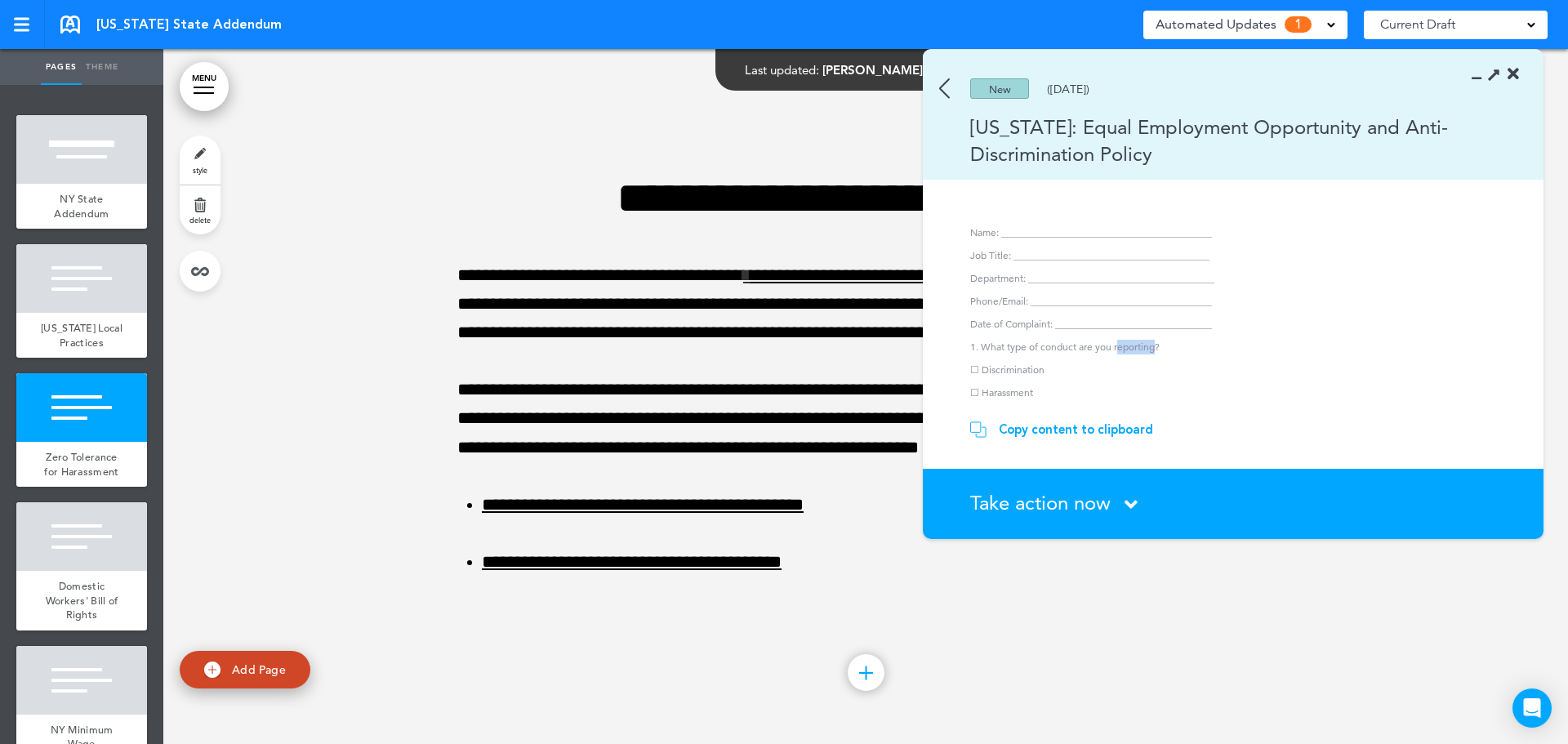
click at [1158, 340] on p "1. What type of conduct are you reporting?" at bounding box center [1235, 347] width 531 height 15
drag, startPoint x: 1062, startPoint y: 325, endPoint x: 1159, endPoint y: 321, distance: 97.1
click at [1159, 340] on p "1. What type of conduct are you reporting?" at bounding box center [1235, 347] width 531 height 15
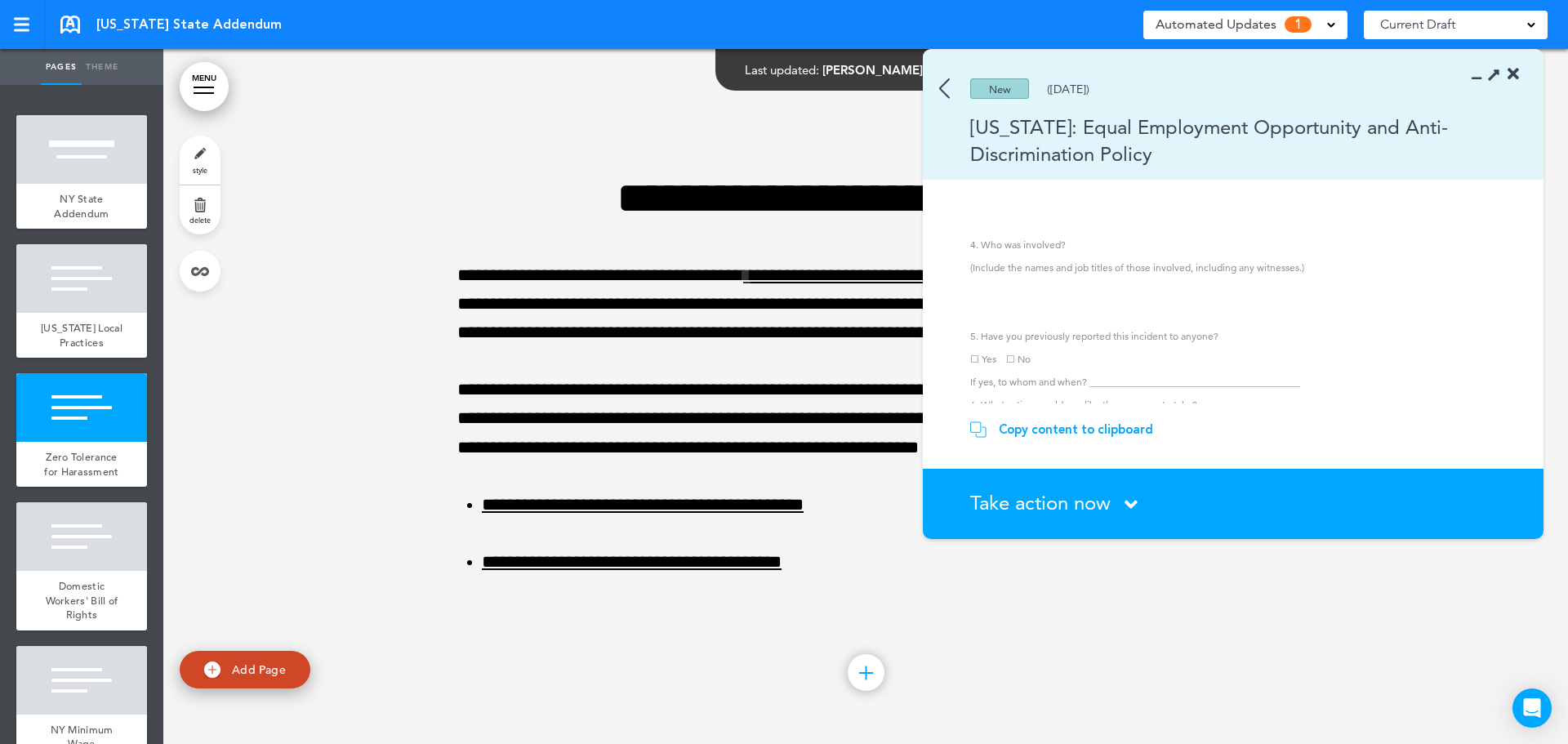
scroll to position [2125, 0]
click at [1061, 507] on span "Take action now" at bounding box center [1041, 502] width 141 height 23
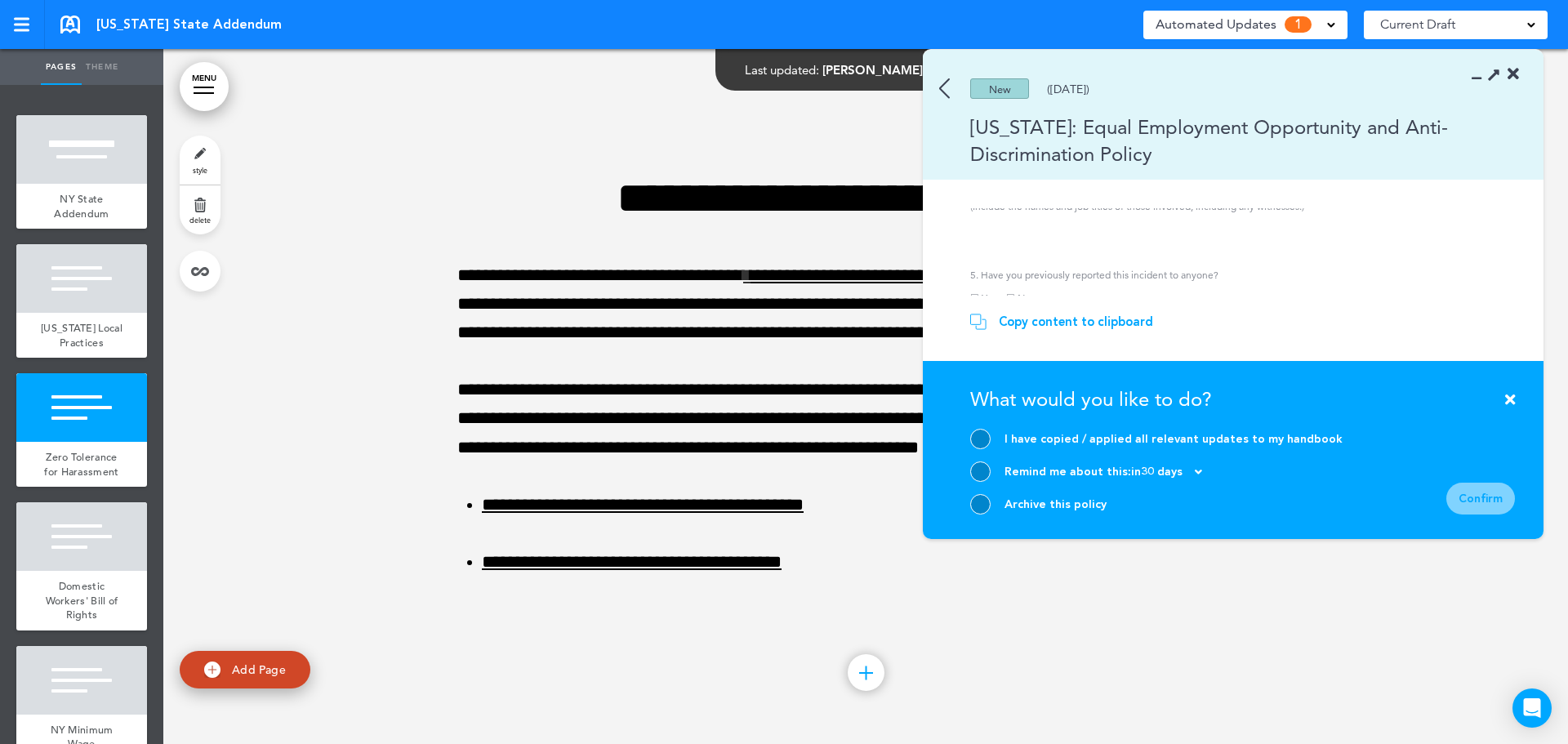
click at [1507, 400] on icon at bounding box center [1510, 399] width 10 height 15
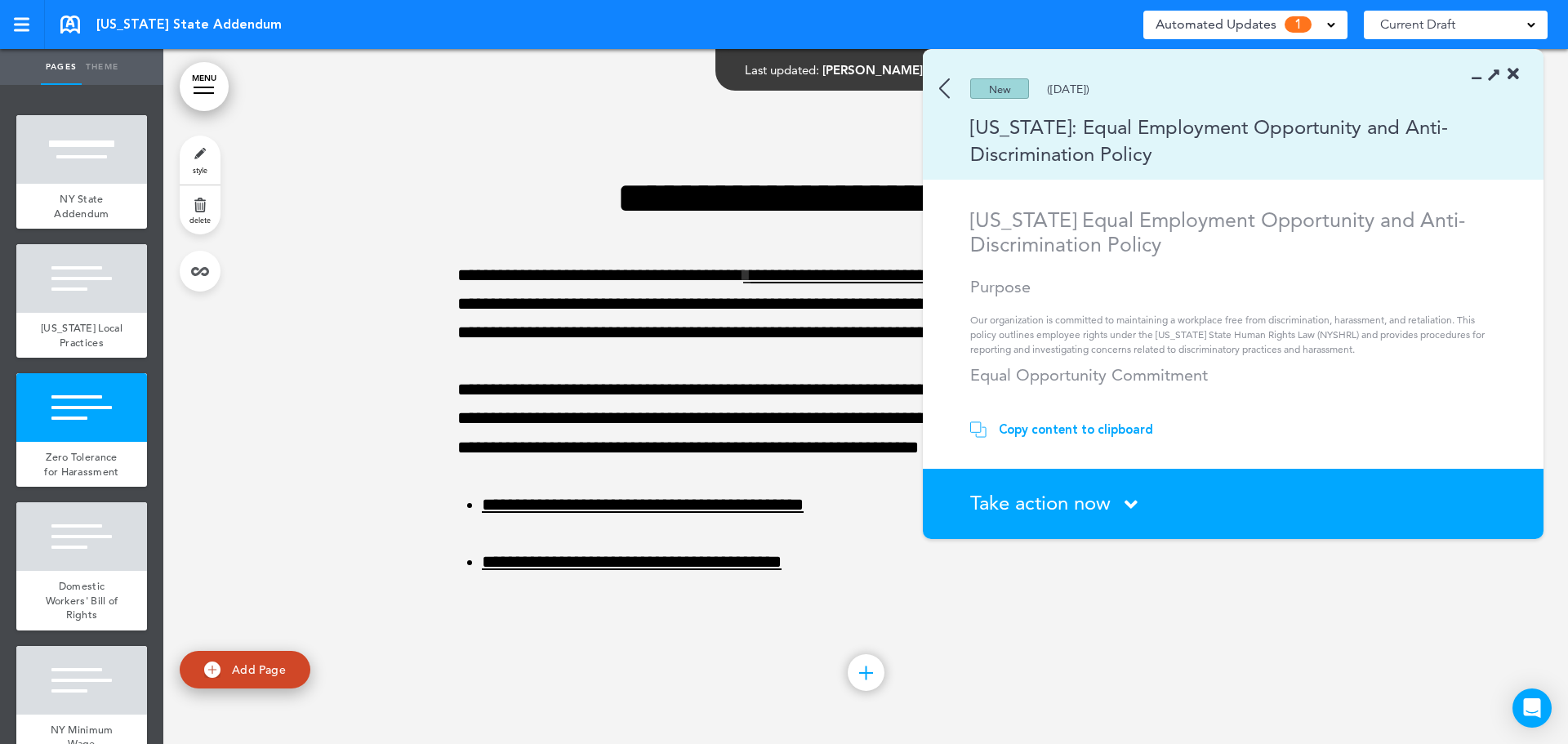
scroll to position [0, 0]
drag, startPoint x: 1127, startPoint y: 236, endPoint x: 1212, endPoint y: 236, distance: 85.0
click at [1212, 236] on h1 "[US_STATE] Equal Employment Opportunity and Anti-Discrimination Policy" at bounding box center [1235, 233] width 531 height 49
click at [1214, 234] on h1 "[US_STATE] Equal Employment Opportunity and Anti-Discrimination Policy" at bounding box center [1235, 233] width 531 height 49
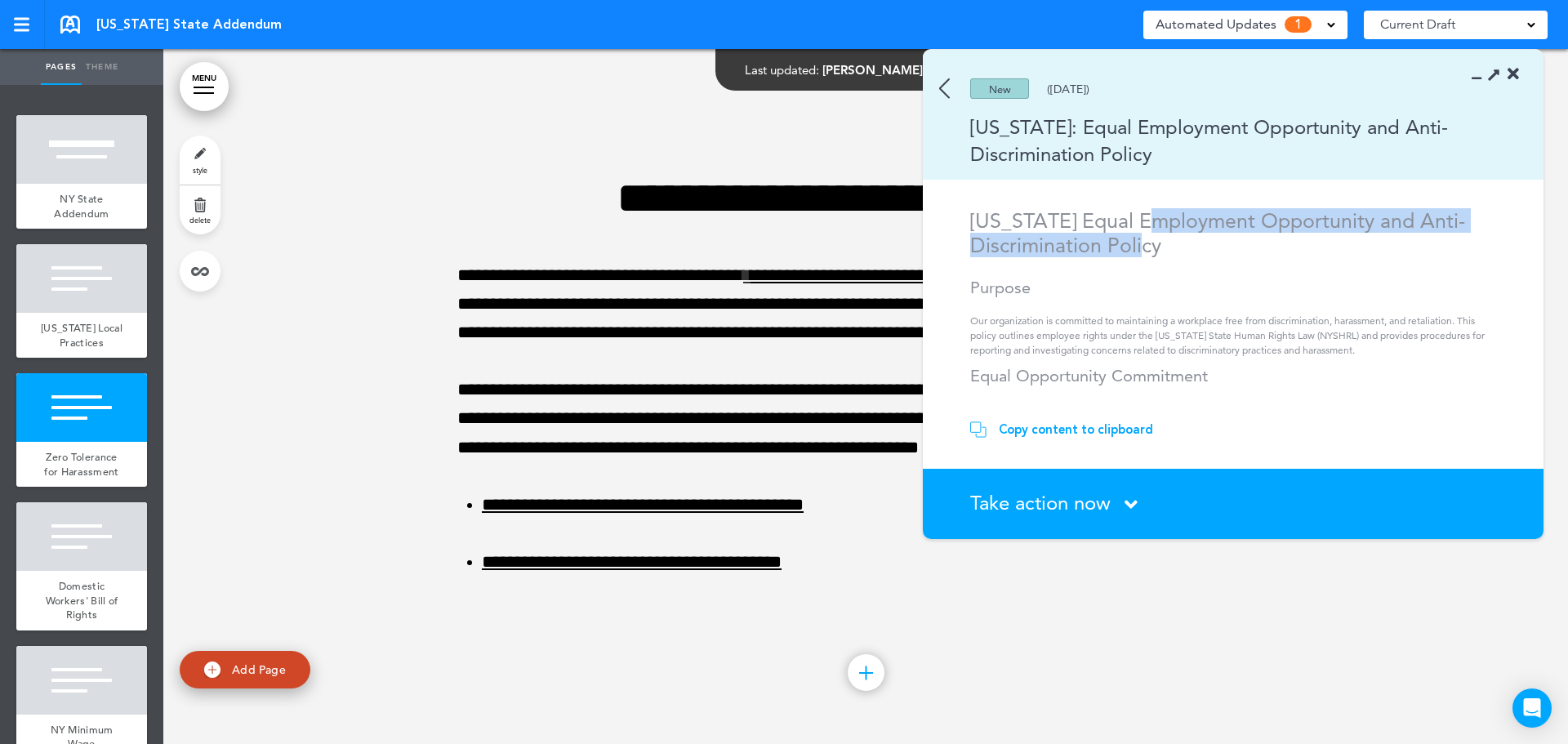
drag, startPoint x: 1159, startPoint y: 227, endPoint x: 1216, endPoint y: 234, distance: 57.4
click at [1212, 234] on h1 "[US_STATE] Equal Employment Opportunity and Anti-Discrimination Policy" at bounding box center [1235, 233] width 531 height 49
drag, startPoint x: 1216, startPoint y: 234, endPoint x: 1117, endPoint y: 298, distance: 117.9
click at [1214, 236] on h1 "[US_STATE] Equal Employment Opportunity and Anti-Discrimination Policy" at bounding box center [1235, 233] width 531 height 49
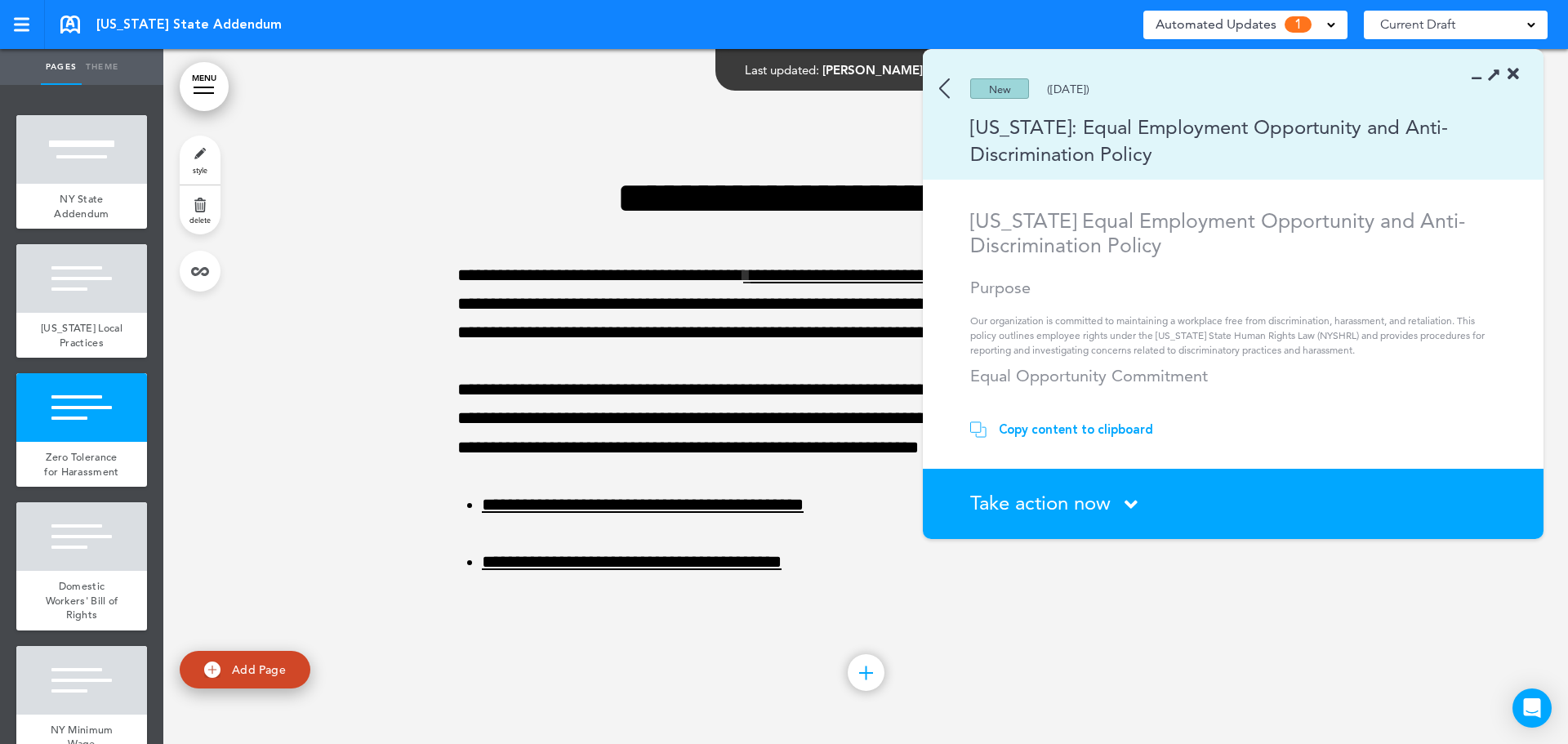
click at [1117, 296] on h2 "Purpose" at bounding box center [1235, 288] width 531 height 20
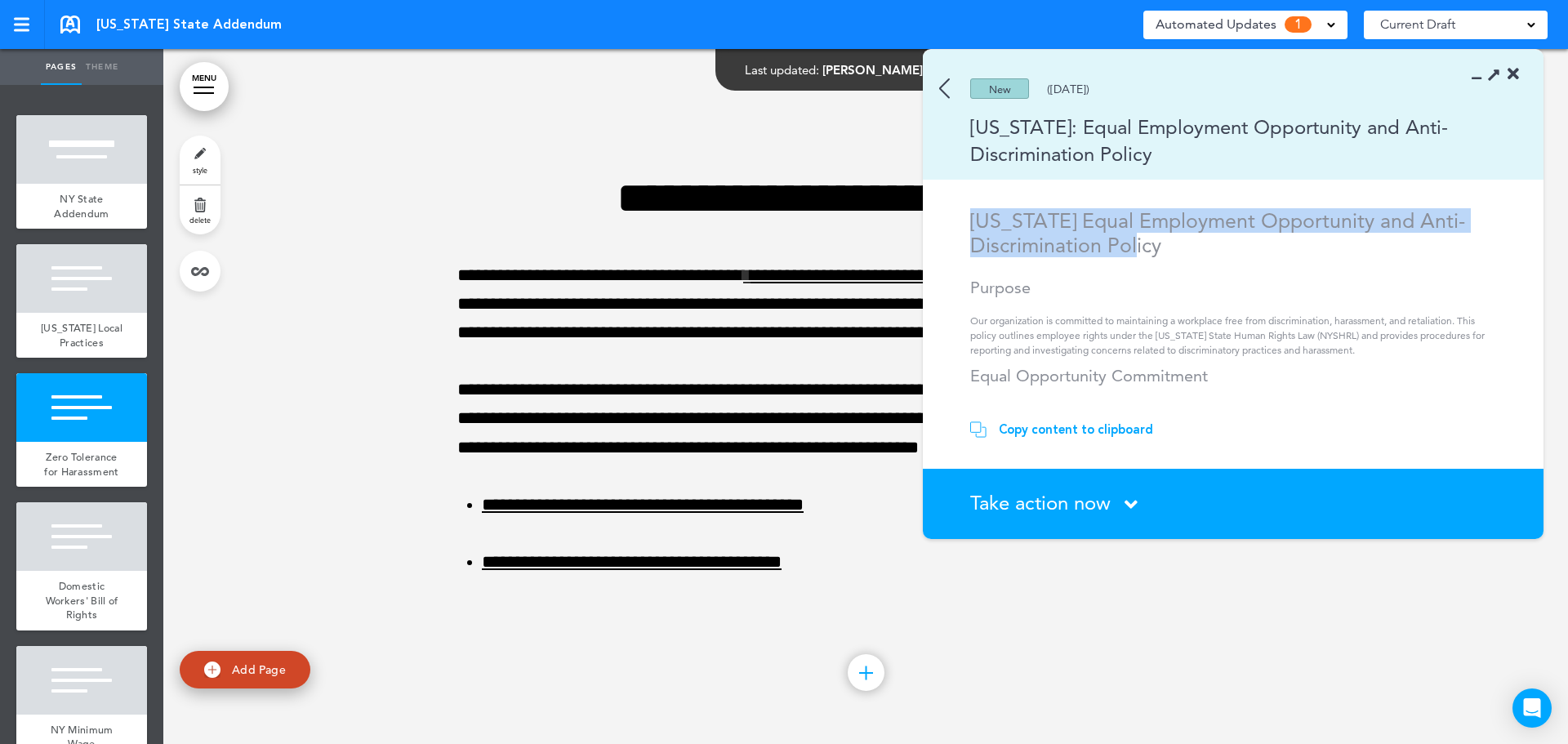
drag, startPoint x: 1153, startPoint y: 253, endPoint x: 974, endPoint y: 219, distance: 182.2
click at [974, 219] on h1 "[US_STATE] Equal Employment Opportunity and Anti-Discrimination Policy" at bounding box center [1235, 233] width 531 height 49
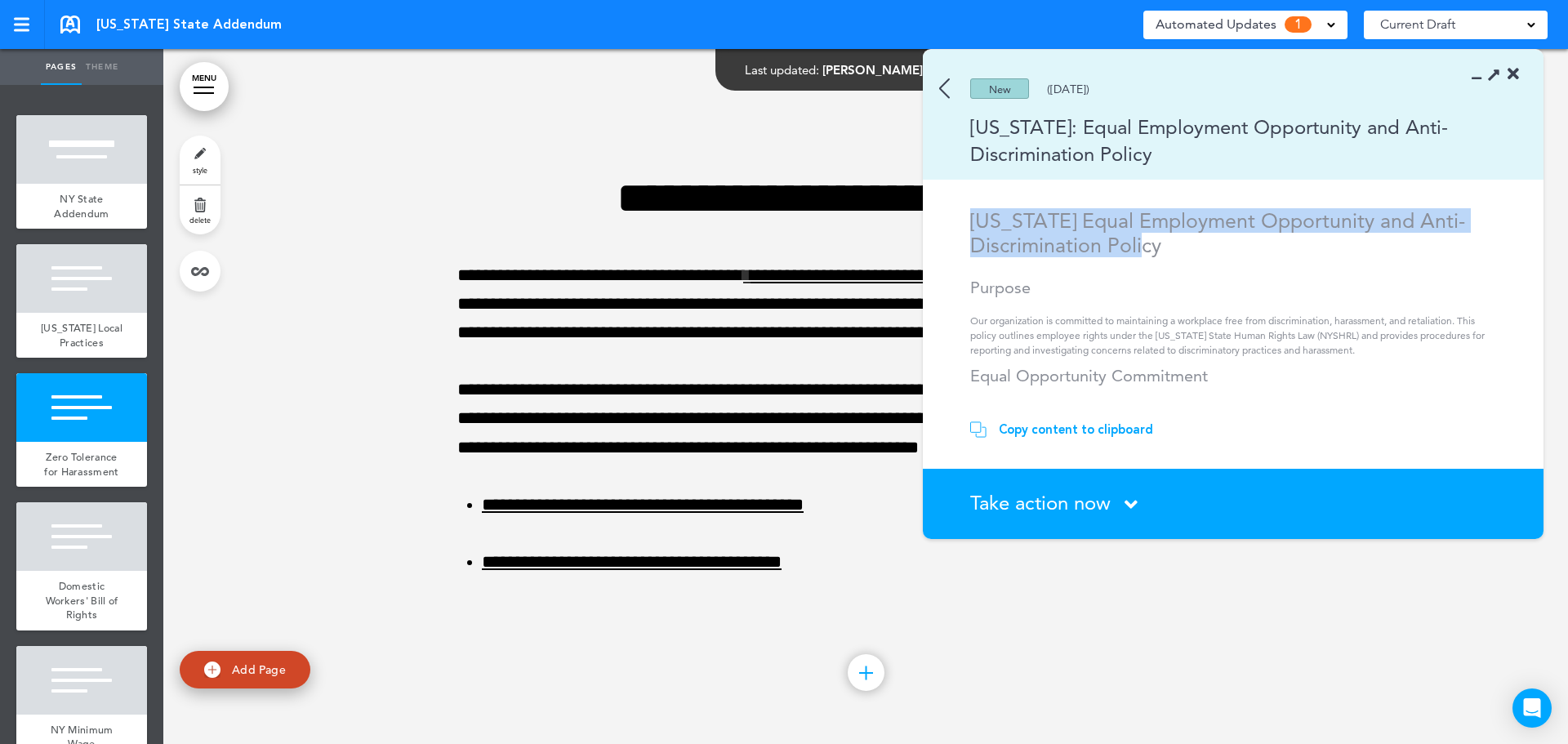
drag, startPoint x: 1168, startPoint y: 256, endPoint x: 1002, endPoint y: 225, distance: 168.9
click at [961, 213] on section "[US_STATE] Equal Employment Opportunity and Anti-Discrimination Policy Purpose …" at bounding box center [1227, 306] width 609 height 196
click at [1064, 233] on h1 "[US_STATE] Equal Employment Opportunity and Anti-Discrimination Policy" at bounding box center [1235, 233] width 531 height 49
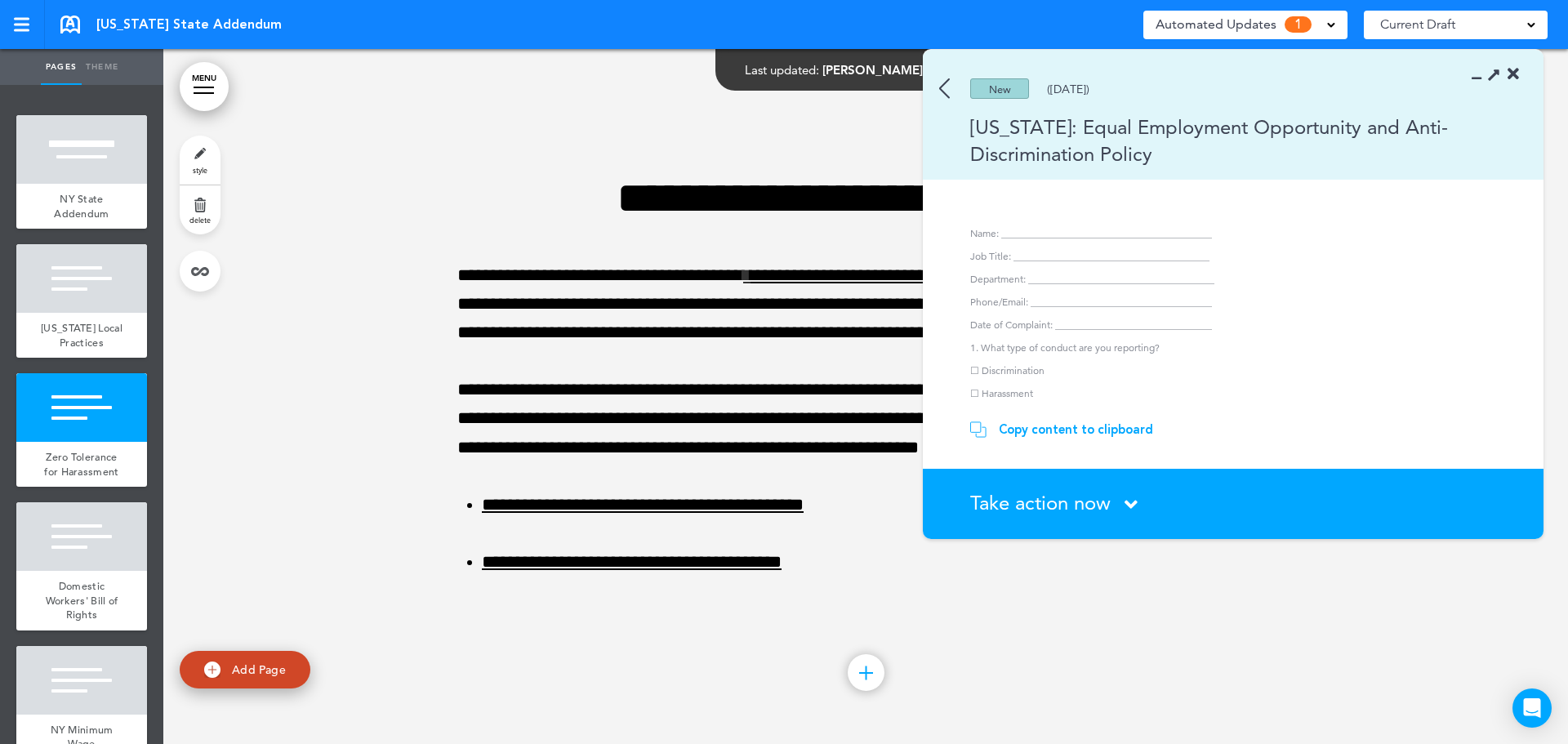
scroll to position [1471, 0]
click at [1091, 434] on div "Copy content to clipboard" at bounding box center [1076, 429] width 155 height 17
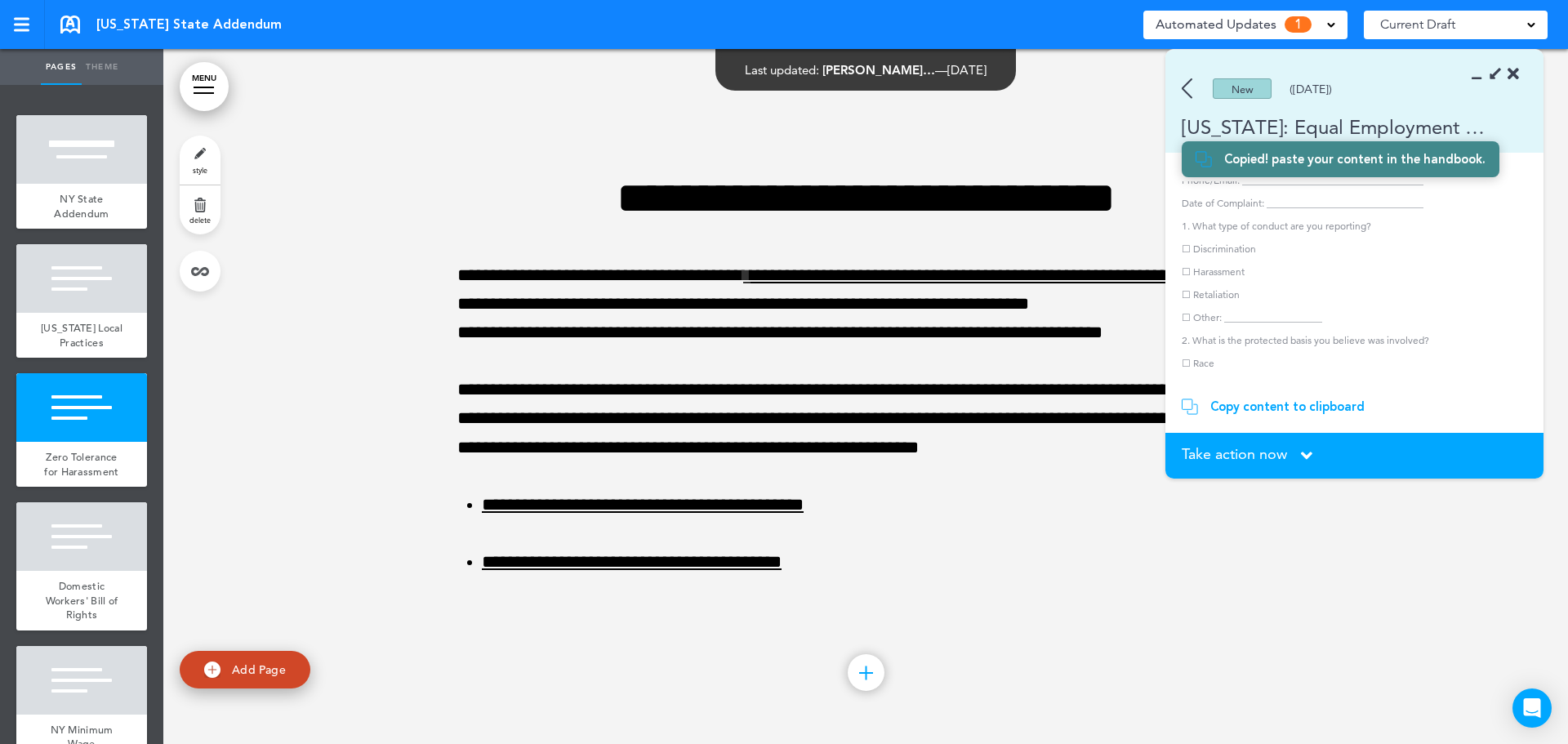
scroll to position [1810, 0]
drag, startPoint x: 1320, startPoint y: 163, endPoint x: 1465, endPoint y: 170, distance: 145.2
click at [1386, 163] on div "Copied! paste your content in the handbook." at bounding box center [1354, 159] width 261 height 17
click at [1465, 170] on div "Copied! paste your content in the handbook." at bounding box center [1340, 159] width 318 height 36
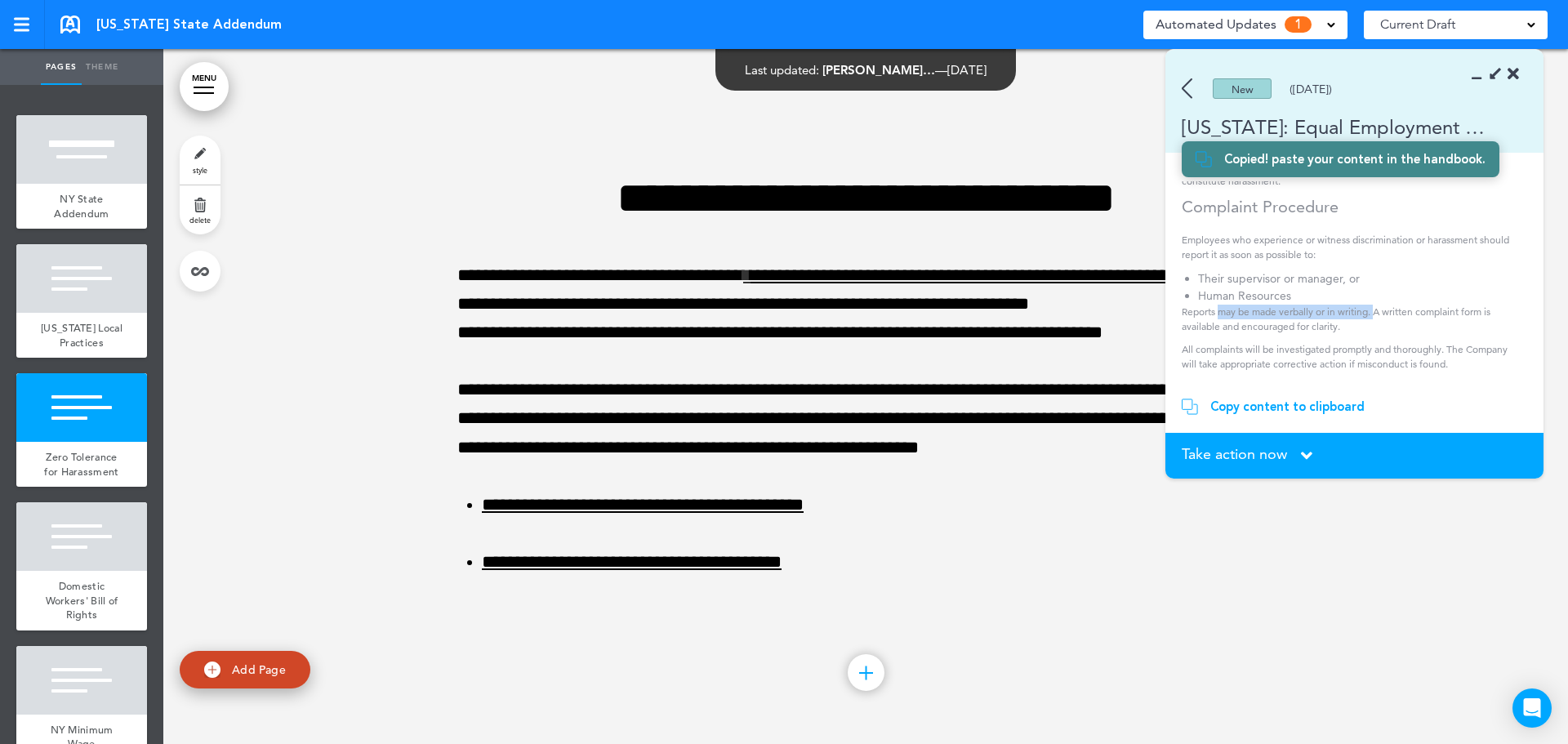
drag, startPoint x: 1220, startPoint y: 290, endPoint x: 1378, endPoint y: 292, distance: 158.0
click at [1378, 305] on p "Reports may be made verbally or in writing. A written complaint form is availab…" at bounding box center [1348, 320] width 334 height 30
click at [1385, 305] on p "Reports may be made verbally or in writing. A written complaint form is availab…" at bounding box center [1348, 320] width 334 height 30
click at [1408, 305] on p "Reports may be made verbally or in writing. A written complaint form is availab…" at bounding box center [1348, 320] width 334 height 30
click at [1413, 305] on p "Reports may be made verbally or in writing. A written complaint form is availab…" at bounding box center [1348, 320] width 334 height 30
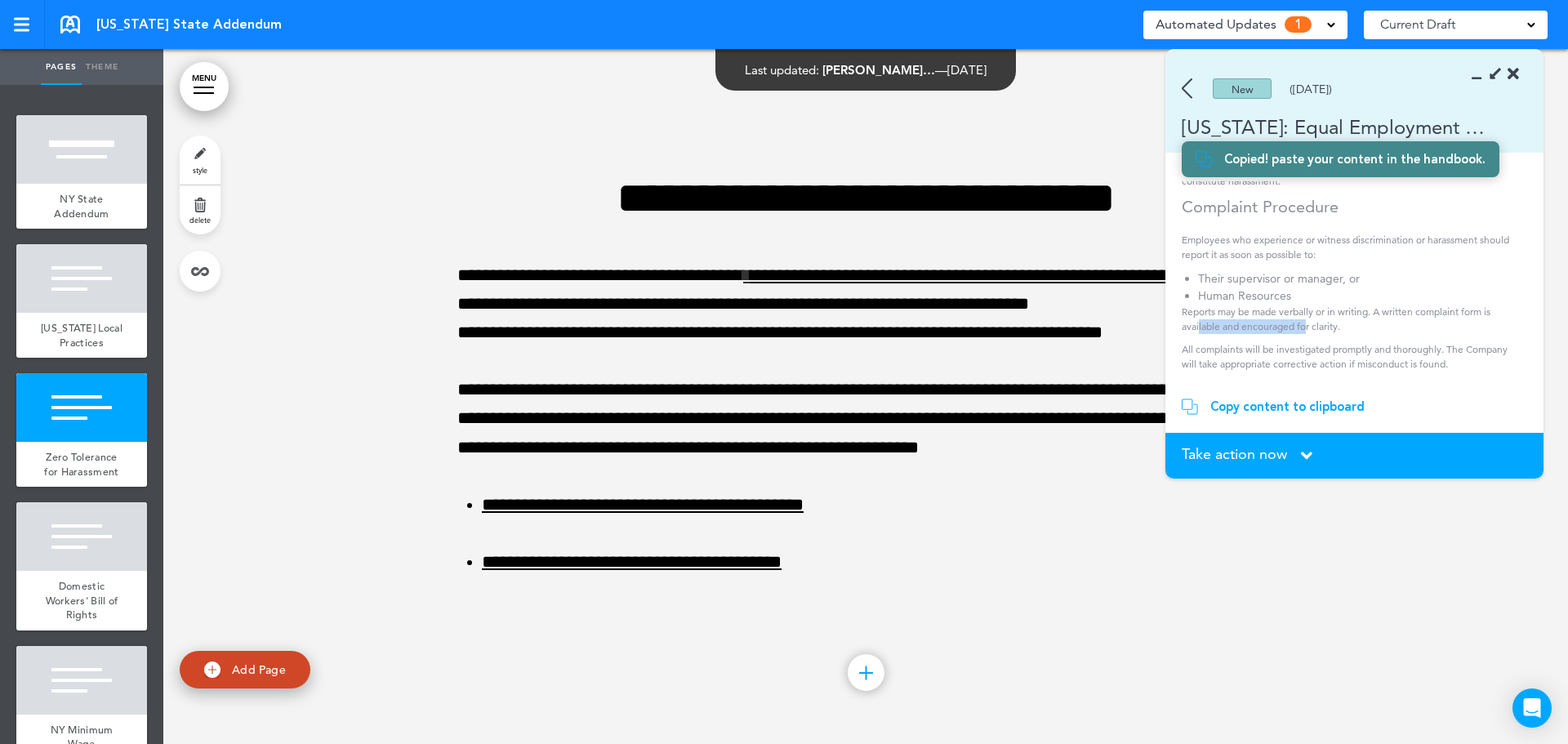
drag, startPoint x: 1198, startPoint y: 307, endPoint x: 1355, endPoint y: 309, distance: 157.0
click at [1351, 309] on p "Reports may be made verbally or in writing. A written complaint form is availab…" at bounding box center [1348, 320] width 334 height 30
click at [1355, 309] on p "Reports may be made verbally or in writing. A written complaint form is availab…" at bounding box center [1348, 320] width 334 height 30
drag, startPoint x: 1199, startPoint y: 330, endPoint x: 1394, endPoint y: 328, distance: 195.0
click at [1393, 342] on p "All complaints will be investigated promptly and thoroughly. The Company will t…" at bounding box center [1348, 357] width 334 height 30
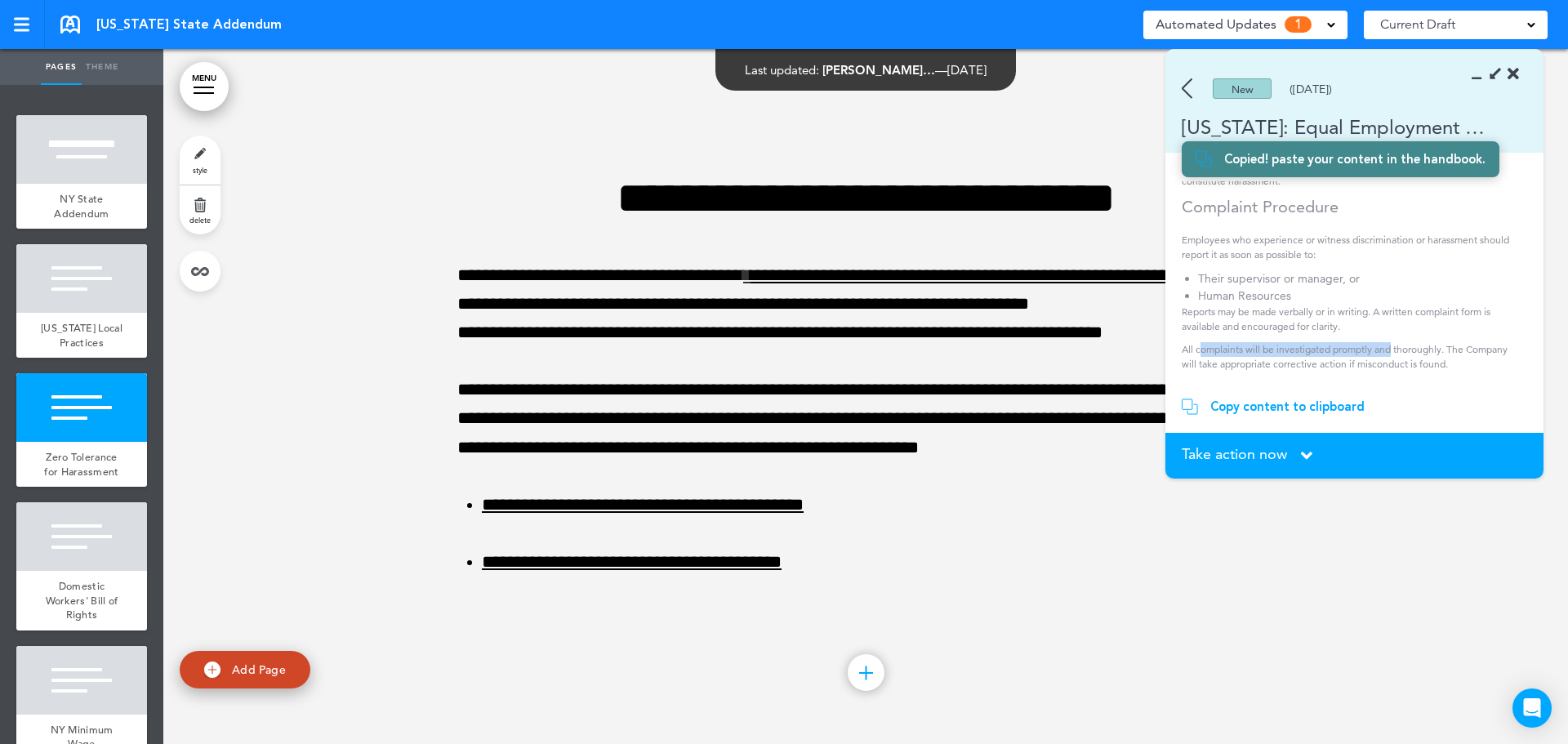
click at [1394, 342] on p "All complaints will be investigated promptly and thoroughly. The Company will t…" at bounding box center [1348, 357] width 334 height 30
drag, startPoint x: 1209, startPoint y: 307, endPoint x: 1290, endPoint y: 306, distance: 81.0
click at [1290, 306] on p "Reports may be made verbally or in writing. A written complaint form is availab…" at bounding box center [1348, 320] width 334 height 30
drag, startPoint x: 1228, startPoint y: 295, endPoint x: 1373, endPoint y: 293, distance: 145.0
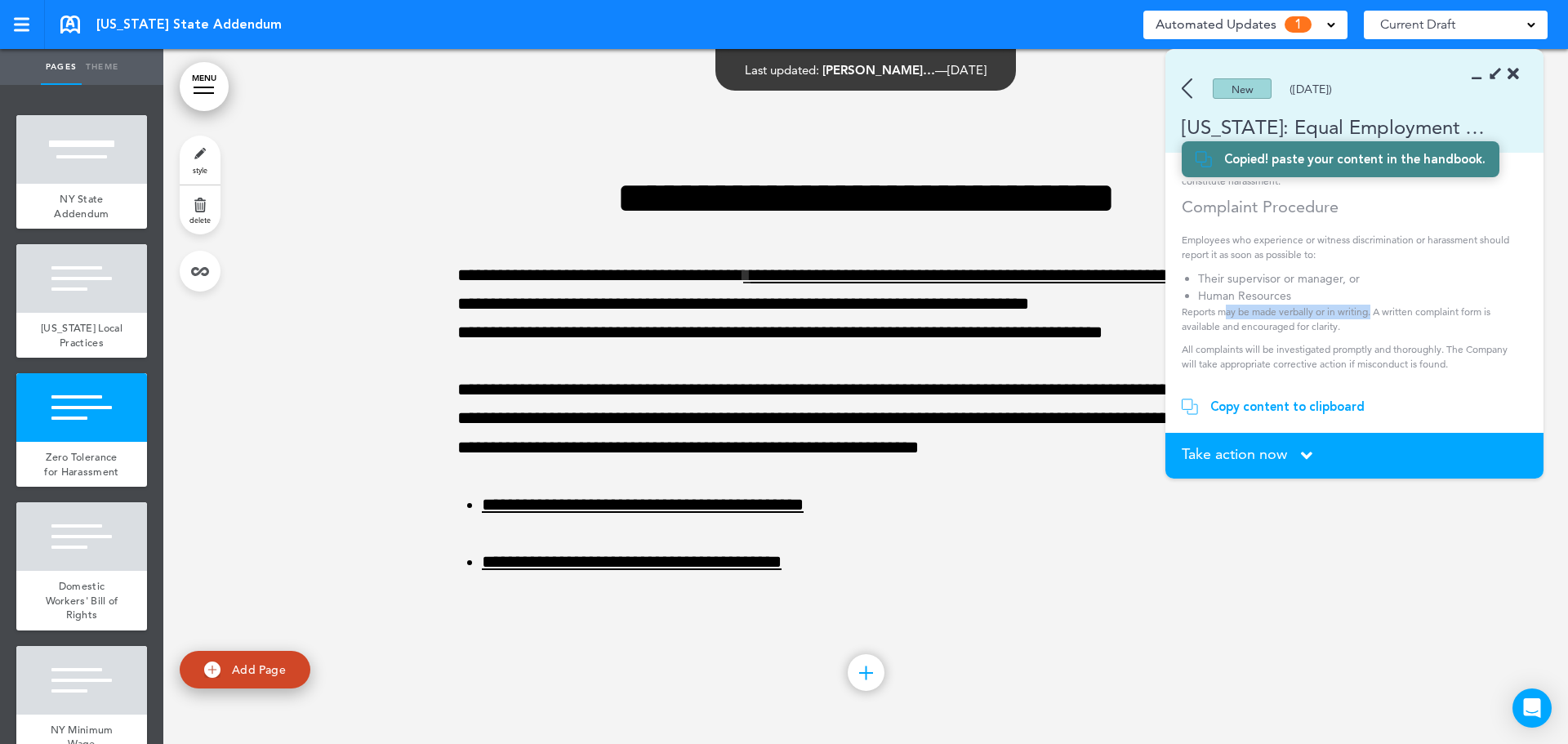
click at [1373, 305] on p "Reports may be made verbally or in writing. A written complaint form is availab…" at bounding box center [1348, 320] width 334 height 30
click at [1373, 305] on p "Reports may be made verbally or in writing. A written complaint form is availab…" at bounding box center [1348, 320] width 334 height 30
drag, startPoint x: 1242, startPoint y: 332, endPoint x: 1468, endPoint y: 329, distance: 226.0
click at [1448, 342] on p "All complaints will be investigated promptly and thoroughly. The Company will t…" at bounding box center [1348, 357] width 334 height 30
click at [1468, 342] on p "All complaints will be investigated promptly and thoroughly. The Company will t…" at bounding box center [1348, 357] width 334 height 30
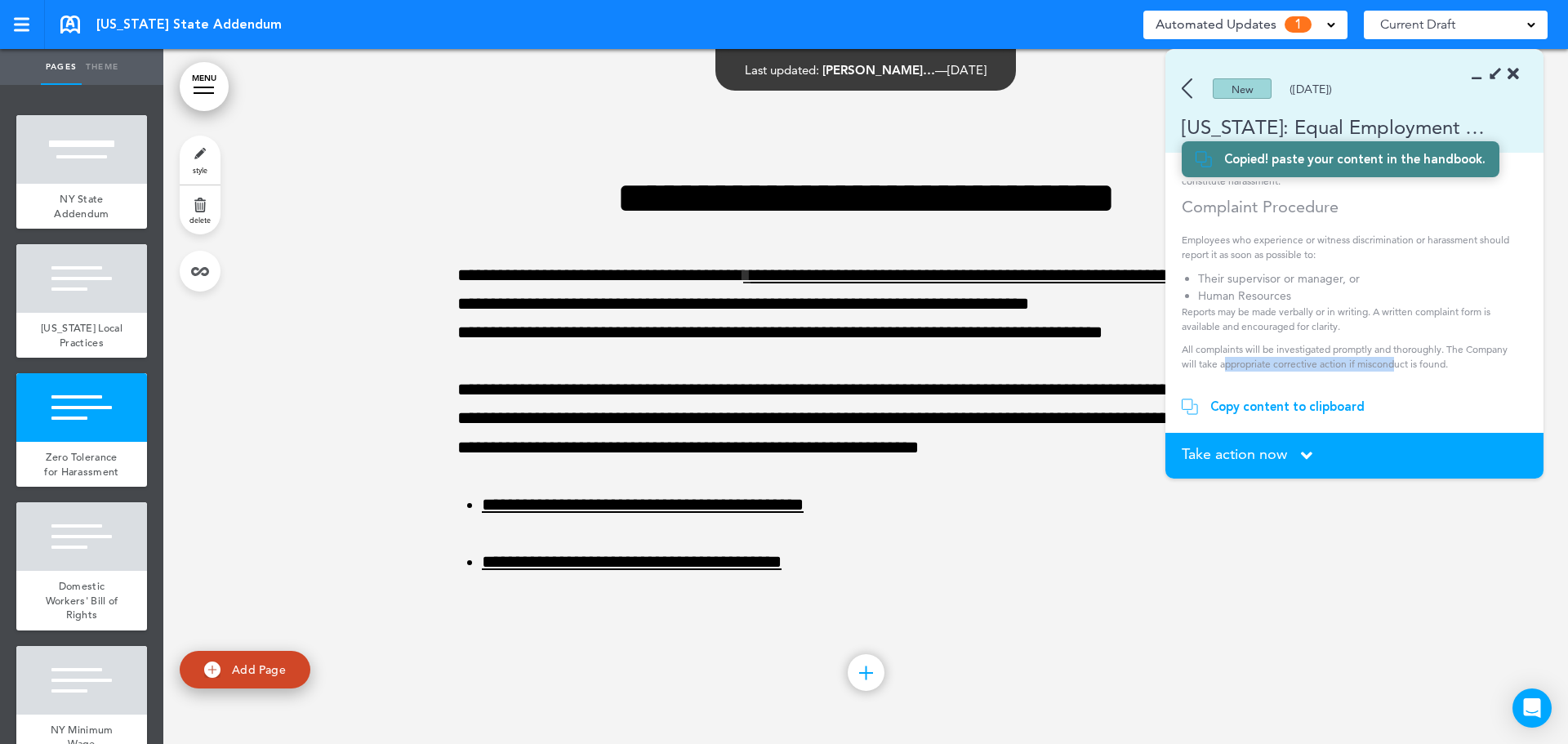
drag, startPoint x: 1227, startPoint y: 338, endPoint x: 1401, endPoint y: 338, distance: 174.0
click at [1399, 342] on p "All complaints will be investigated promptly and thoroughly. The Company will t…" at bounding box center [1348, 357] width 334 height 30
click at [1401, 342] on p "All complaints will be investigated promptly and thoroughly. The Company will t…" at bounding box center [1348, 357] width 334 height 30
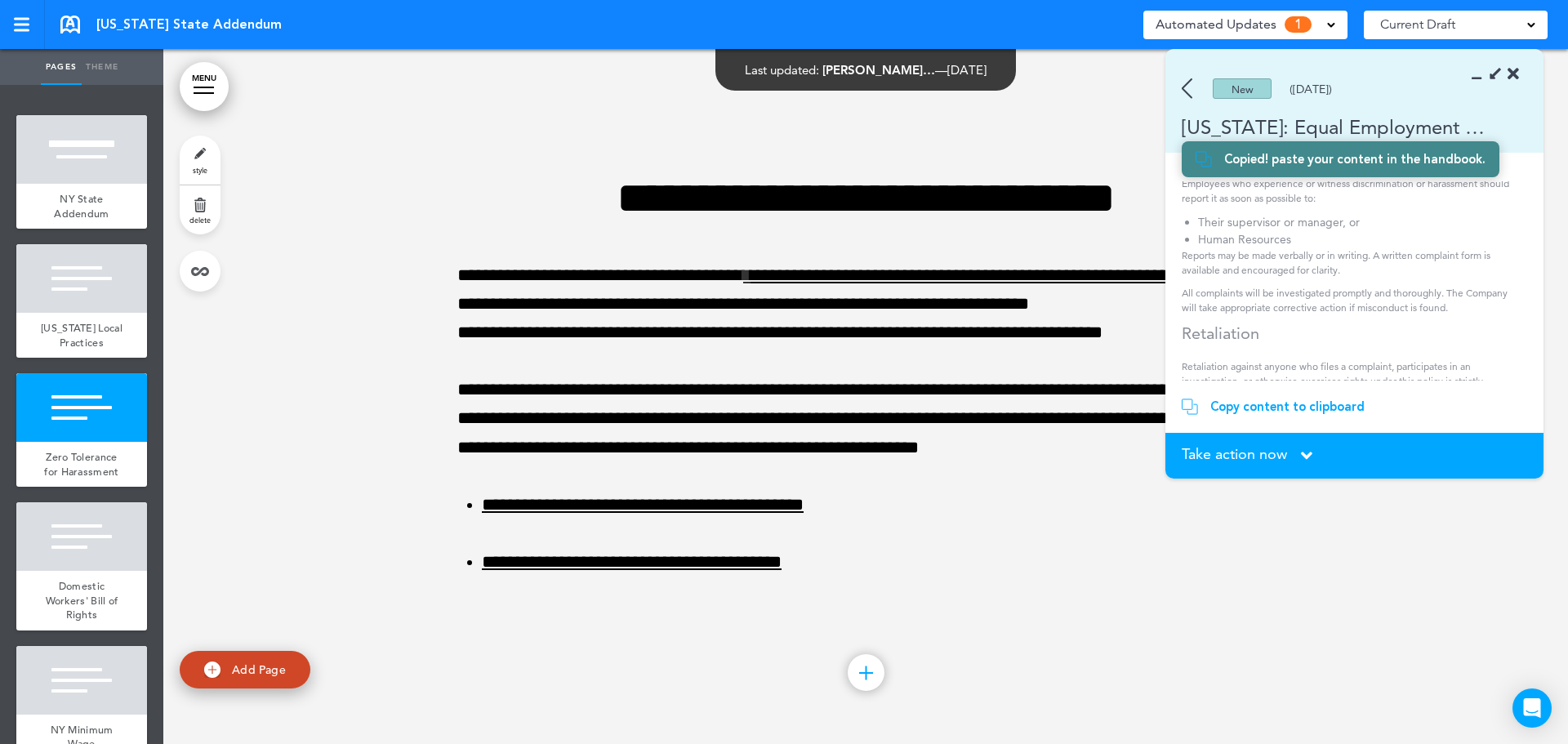
scroll to position [1075, 0]
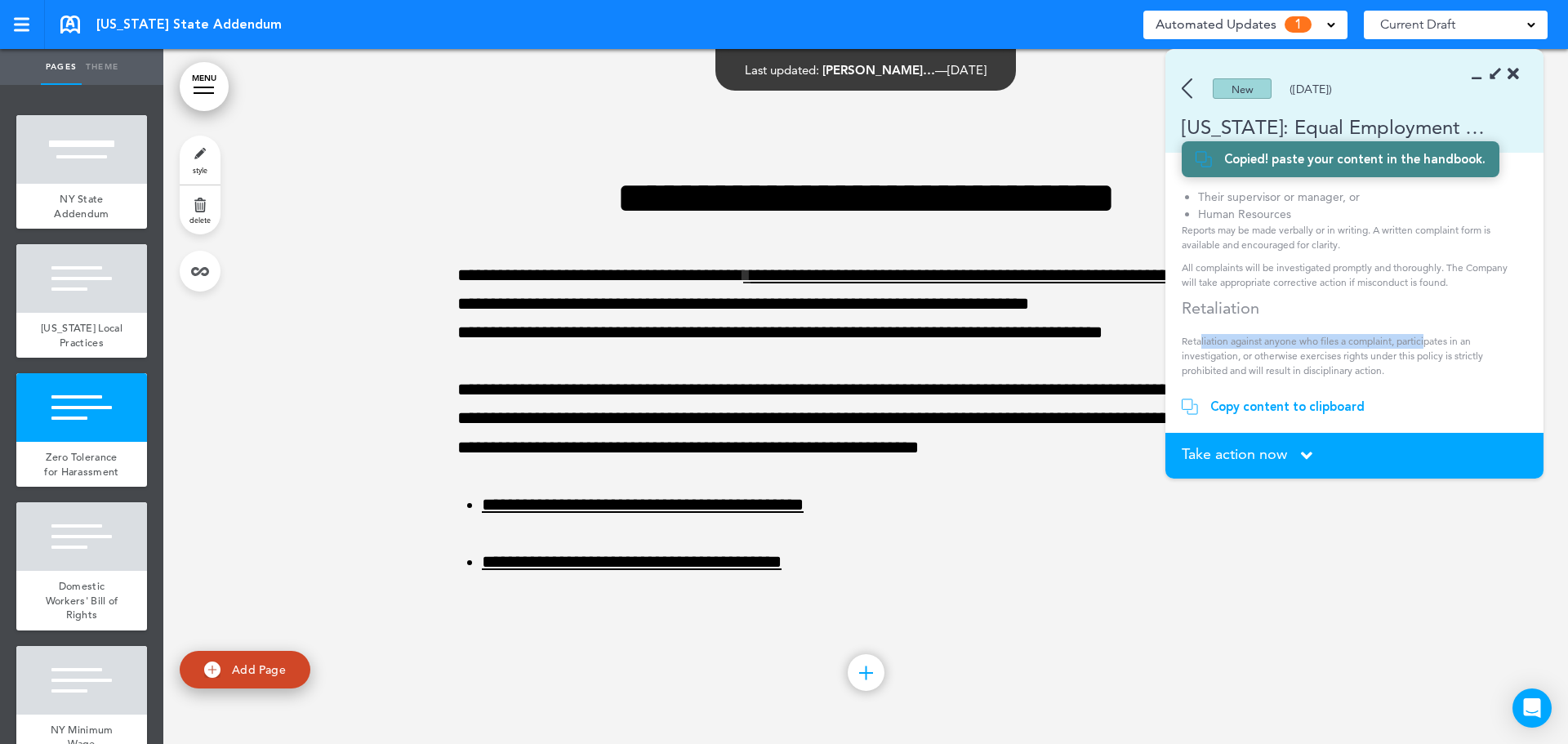
drag, startPoint x: 1200, startPoint y: 323, endPoint x: 1438, endPoint y: 324, distance: 238.0
click at [1437, 335] on p "Retaliation against anyone who files a complaint, participates in an investigat…" at bounding box center [1348, 356] width 334 height 44
click at [1439, 335] on p "Retaliation against anyone who files a complaint, participates in an investigat…" at bounding box center [1348, 356] width 334 height 44
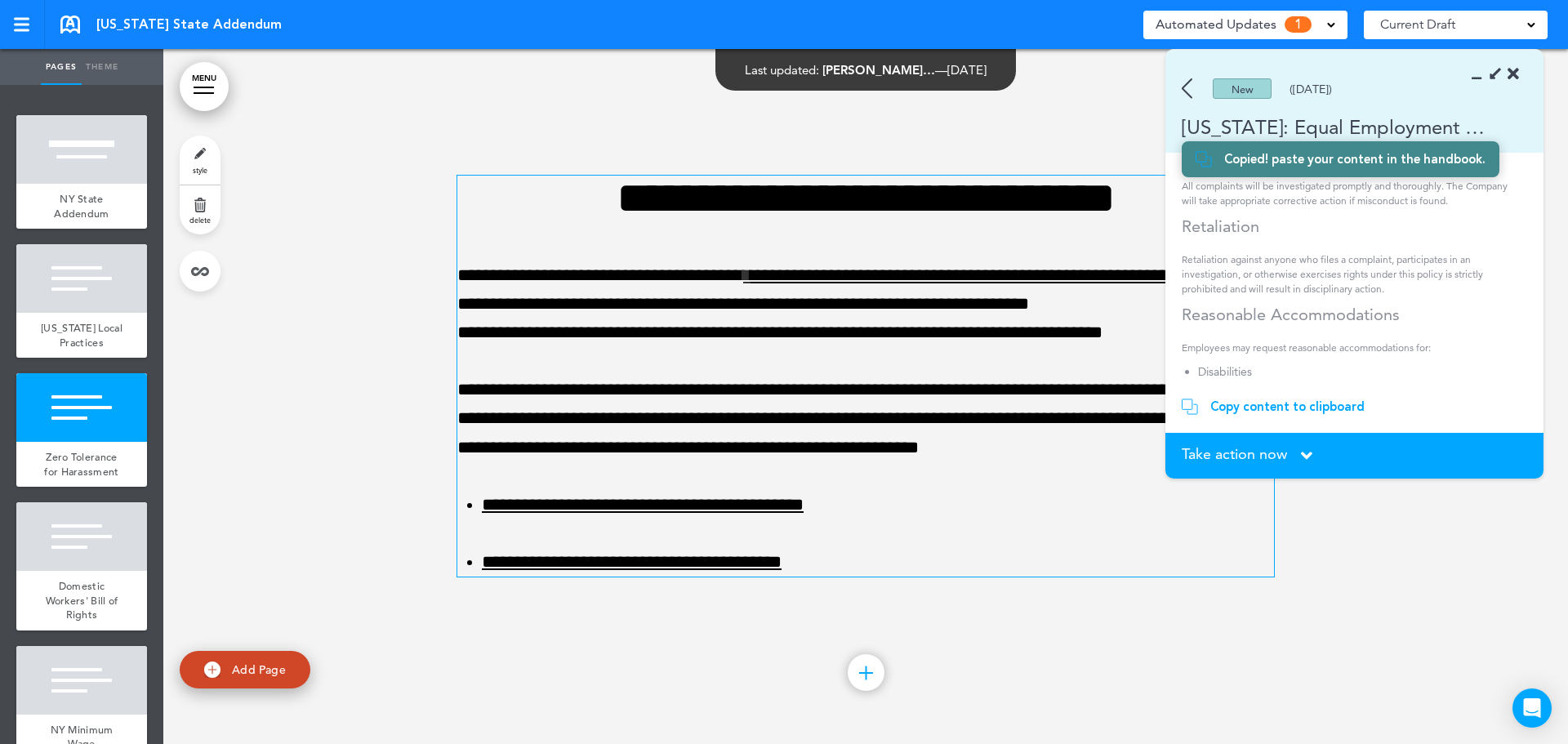
click at [771, 344] on p "**********" at bounding box center [865, 305] width 817 height 87
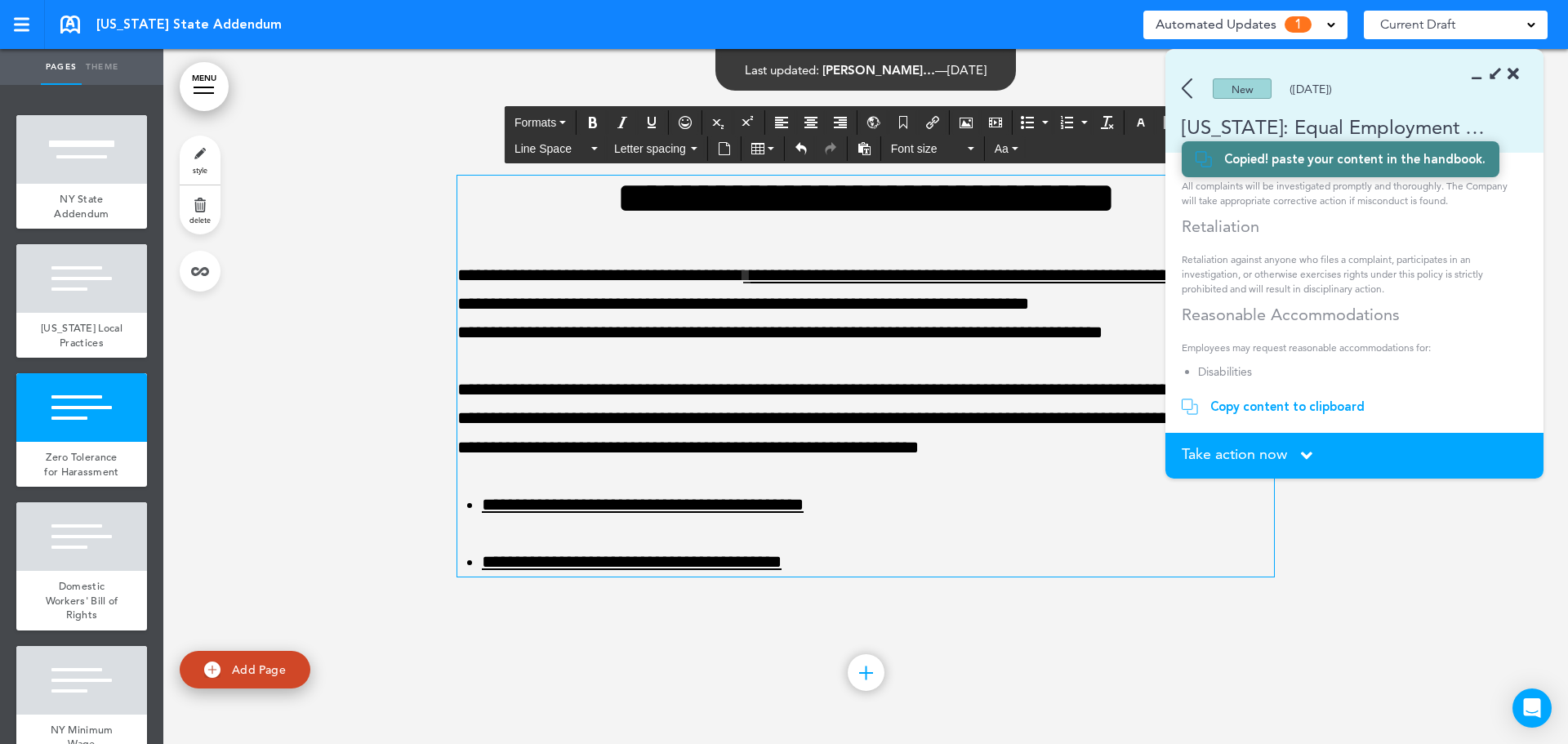
click at [414, 335] on div at bounding box center [865, 396] width 1405 height 695
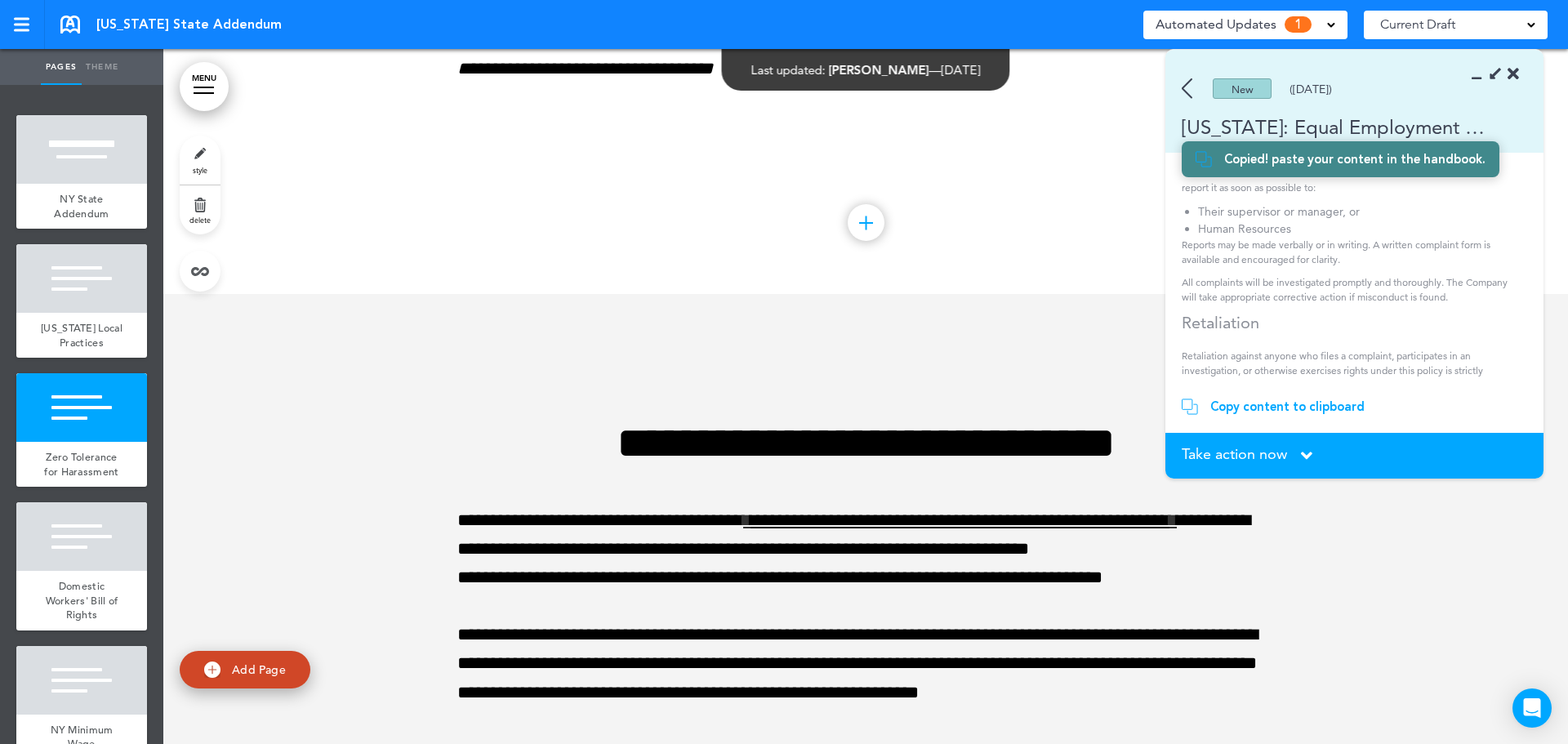
scroll to position [993, 0]
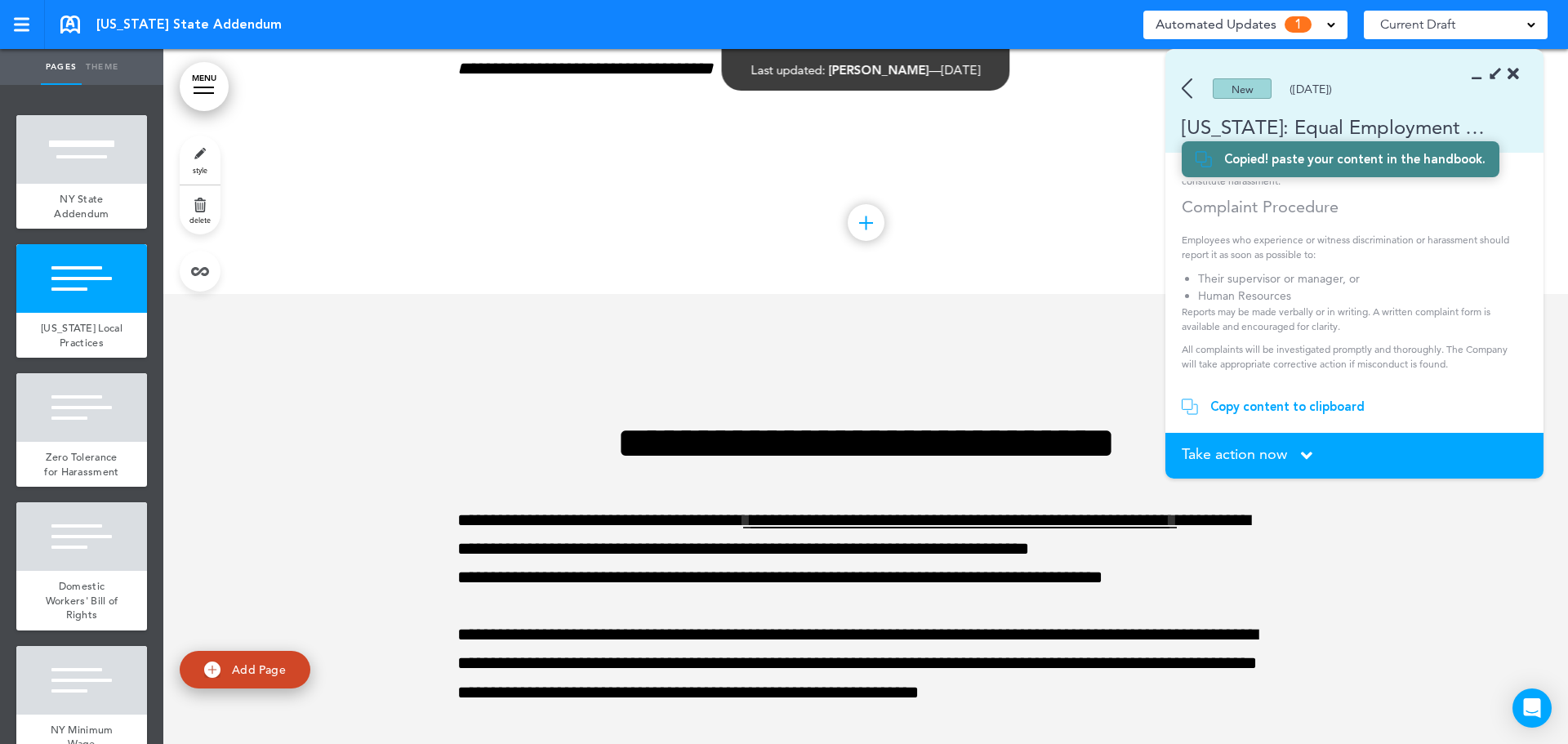
click at [1514, 68] on icon at bounding box center [1512, 74] width 11 height 17
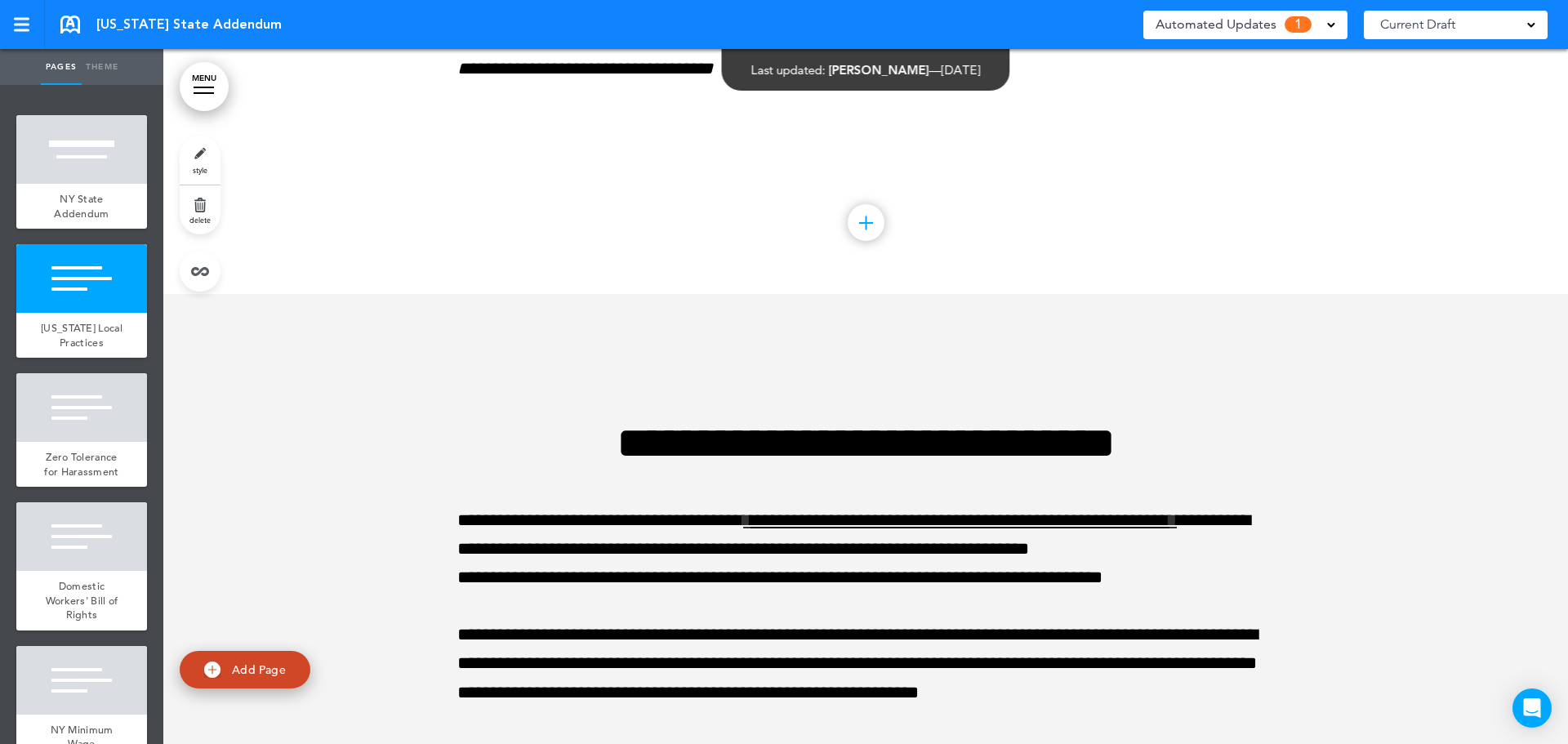
click at [1443, 19] on span "Current Draft" at bounding box center [1418, 24] width 75 height 23
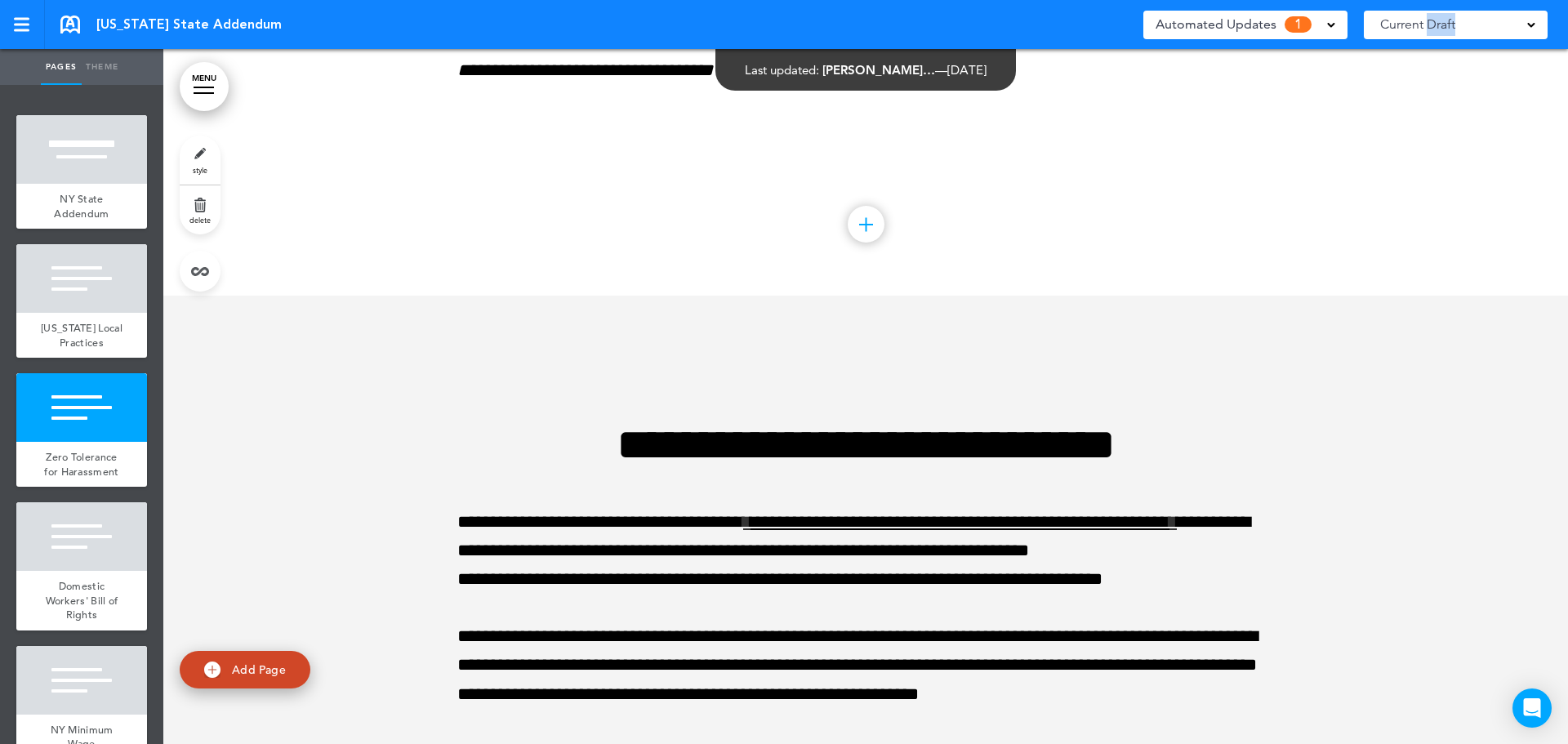
scroll to position [817, 0]
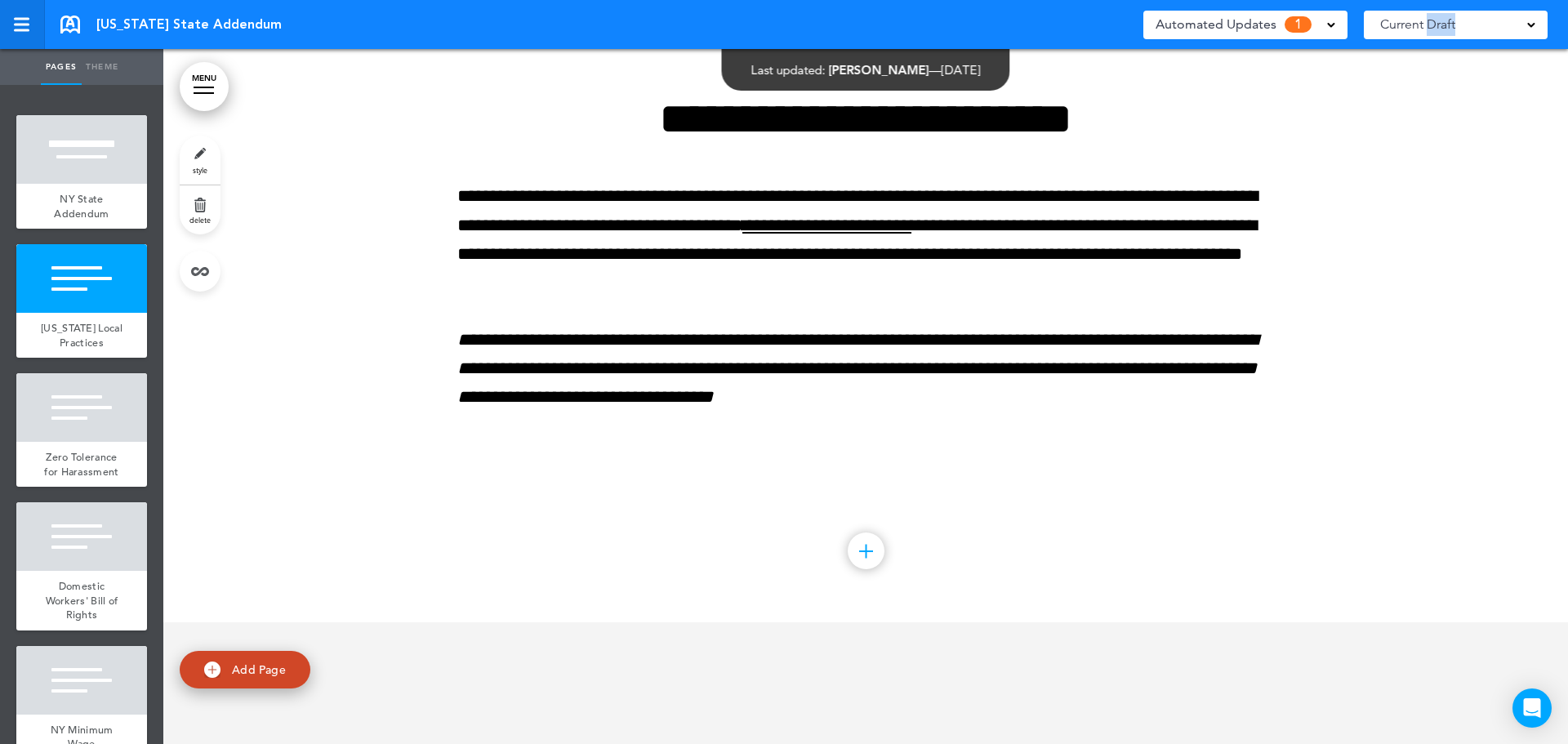
click at [28, 20] on div at bounding box center [22, 19] width 16 height 3
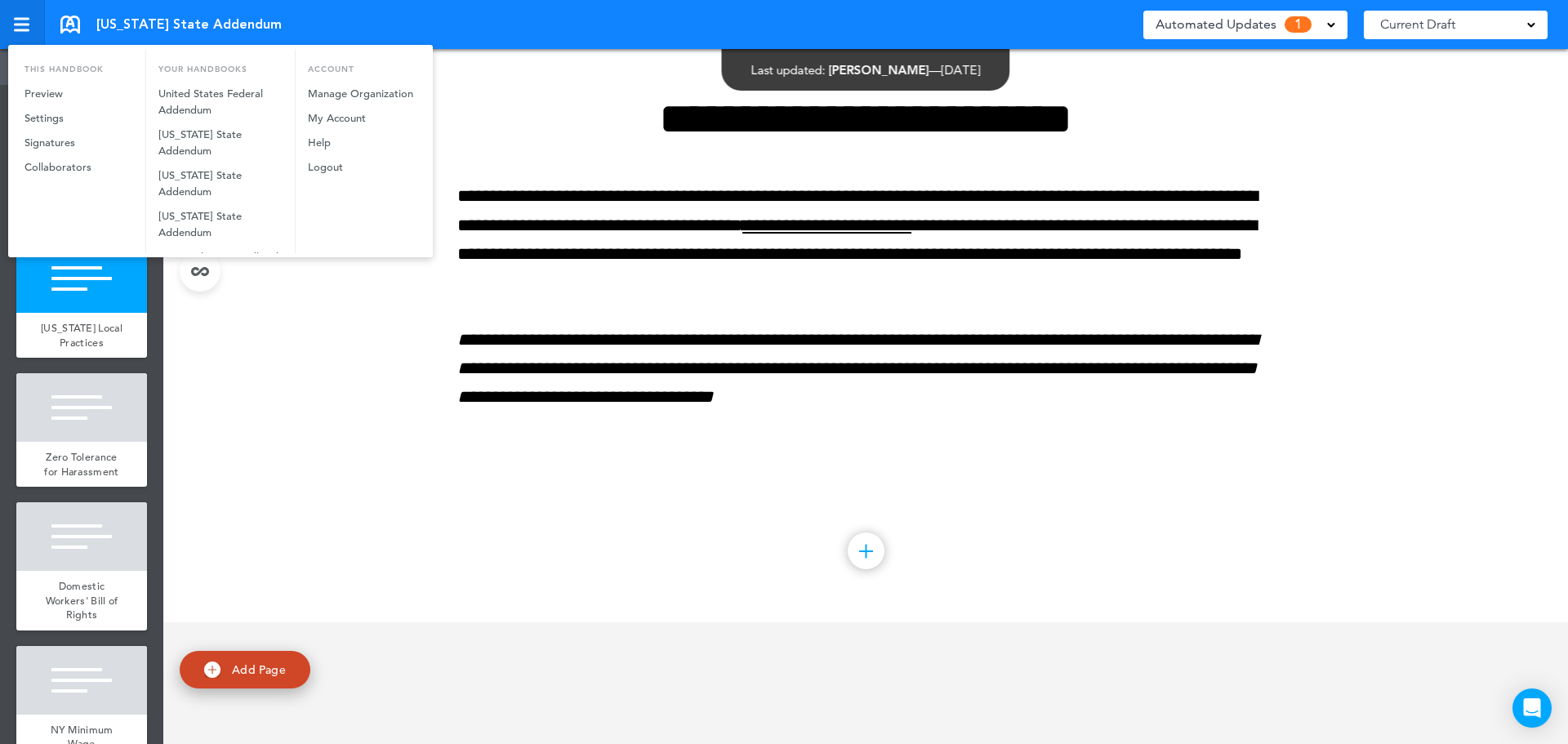
click at [28, 20] on div at bounding box center [784, 372] width 1568 height 744
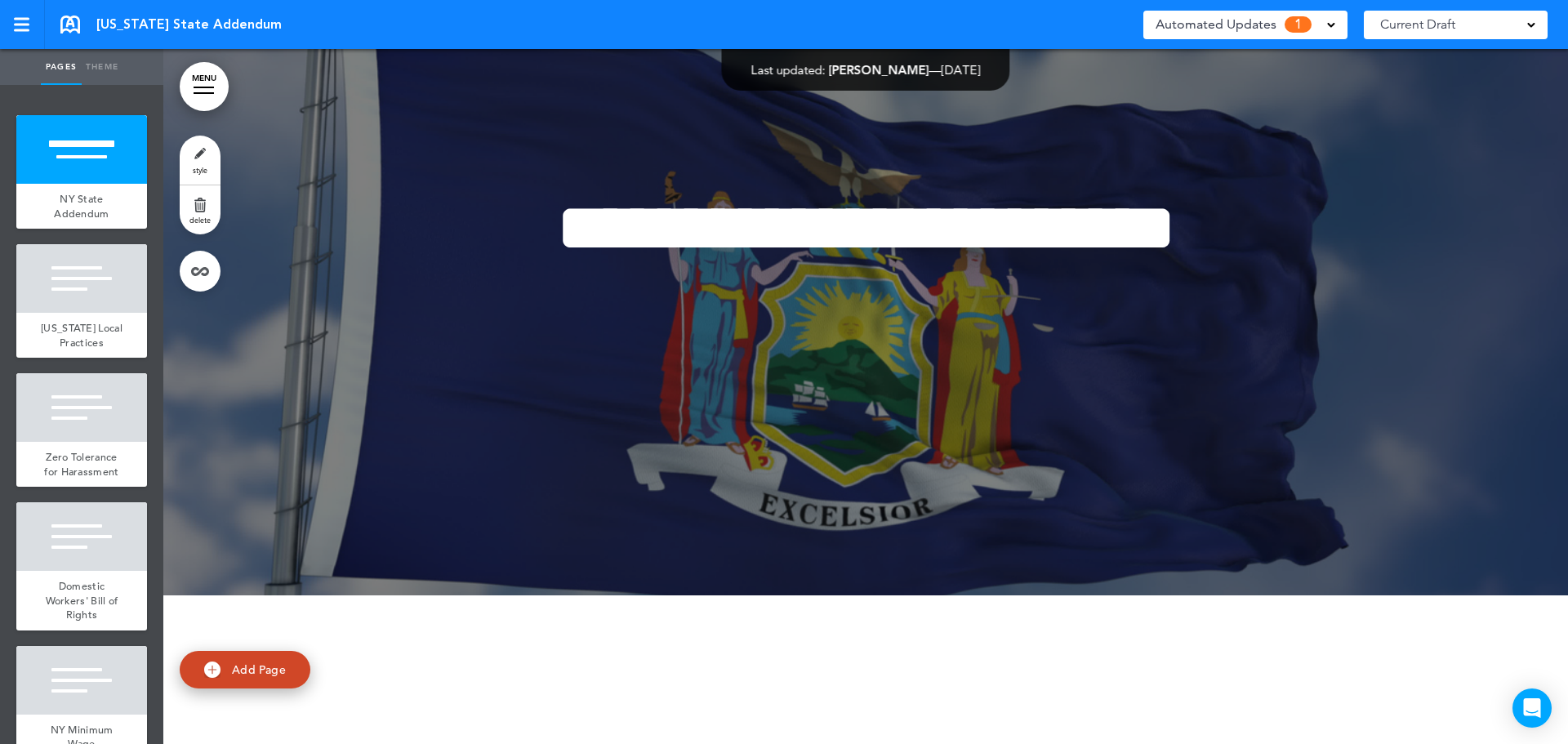
scroll to position [0, 0]
